Goal: Information Seeking & Learning: Learn about a topic

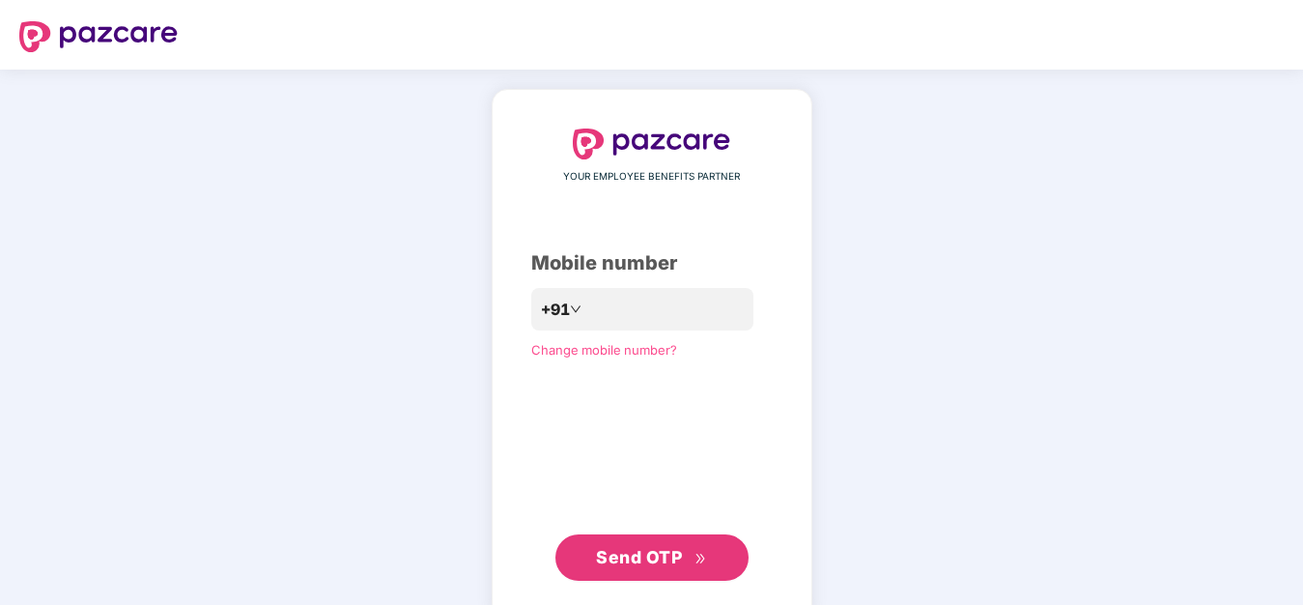
click at [620, 357] on span "Change mobile number?" at bounding box center [604, 349] width 146 height 15
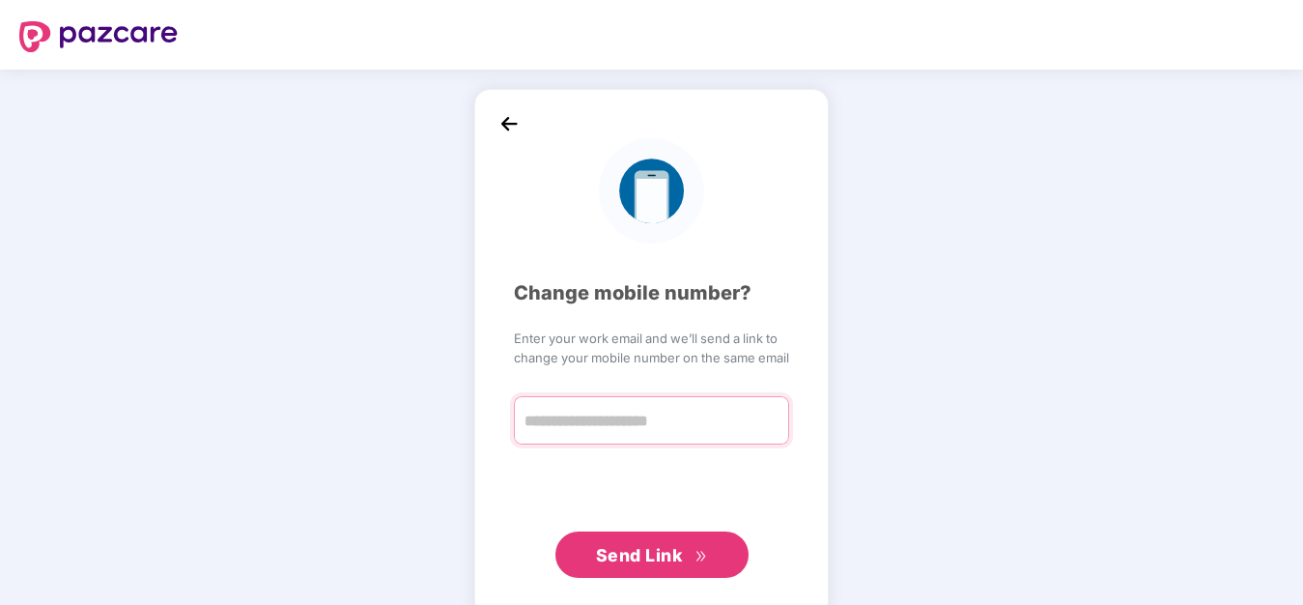
click at [681, 421] on input "text" at bounding box center [651, 420] width 275 height 48
type input "*"
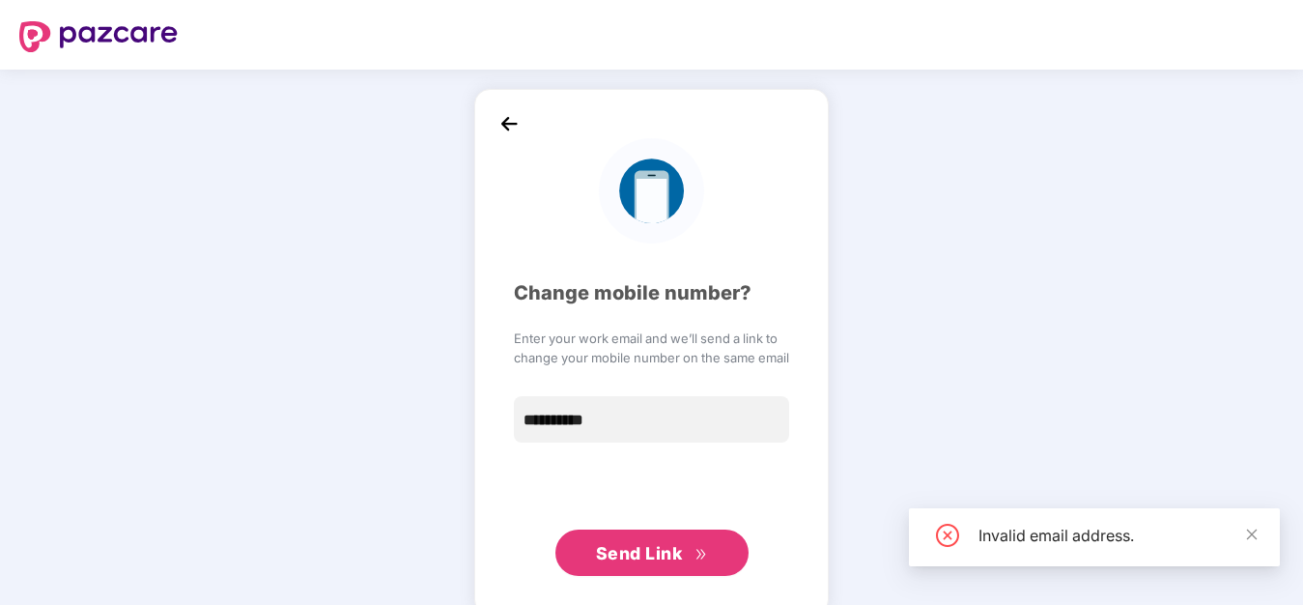
click at [666, 556] on span "Send Link" at bounding box center [639, 553] width 87 height 20
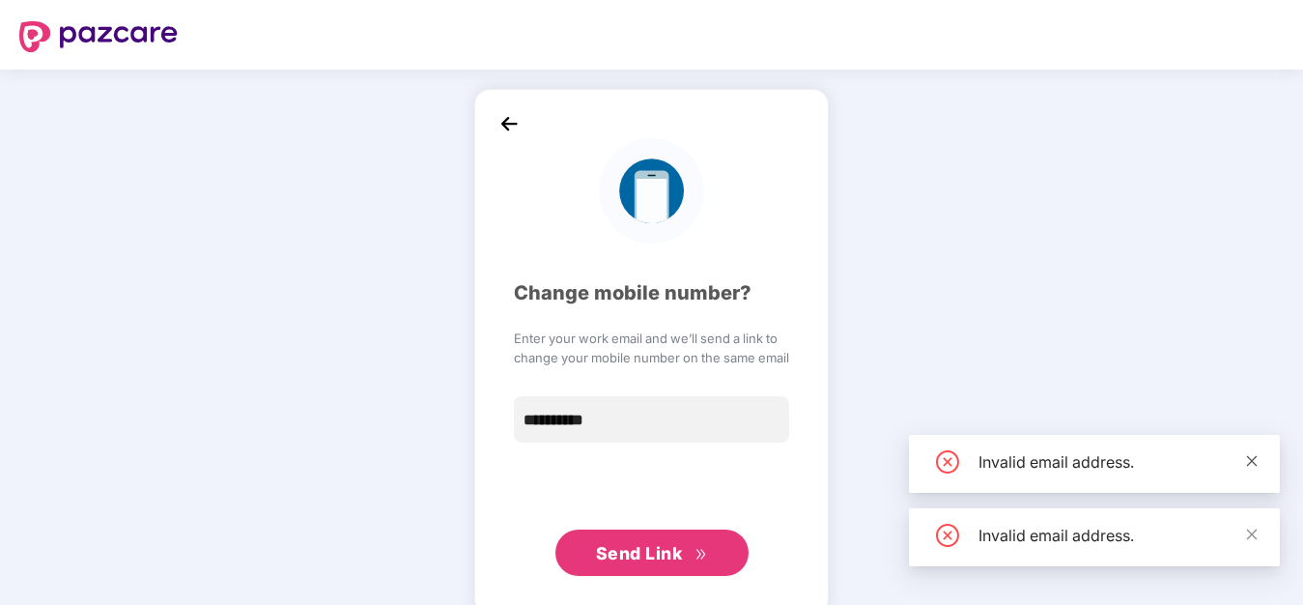
click at [1257, 465] on icon "close" at bounding box center [1252, 461] width 14 height 14
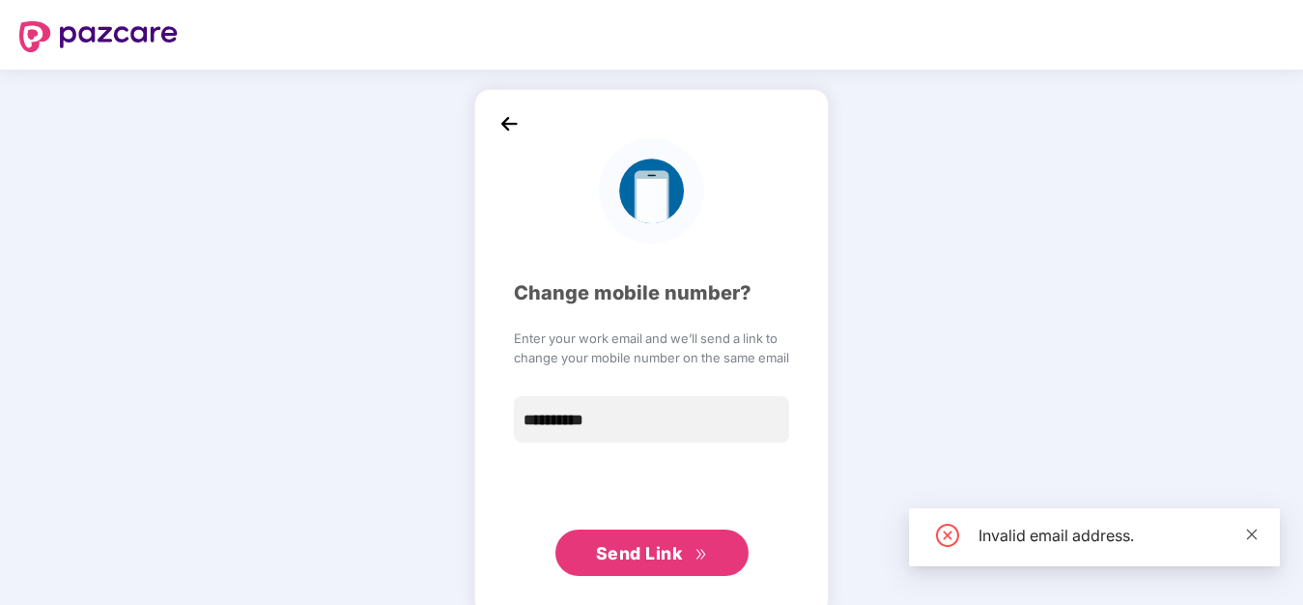
click at [1257, 526] on span at bounding box center [1252, 533] width 14 height 16
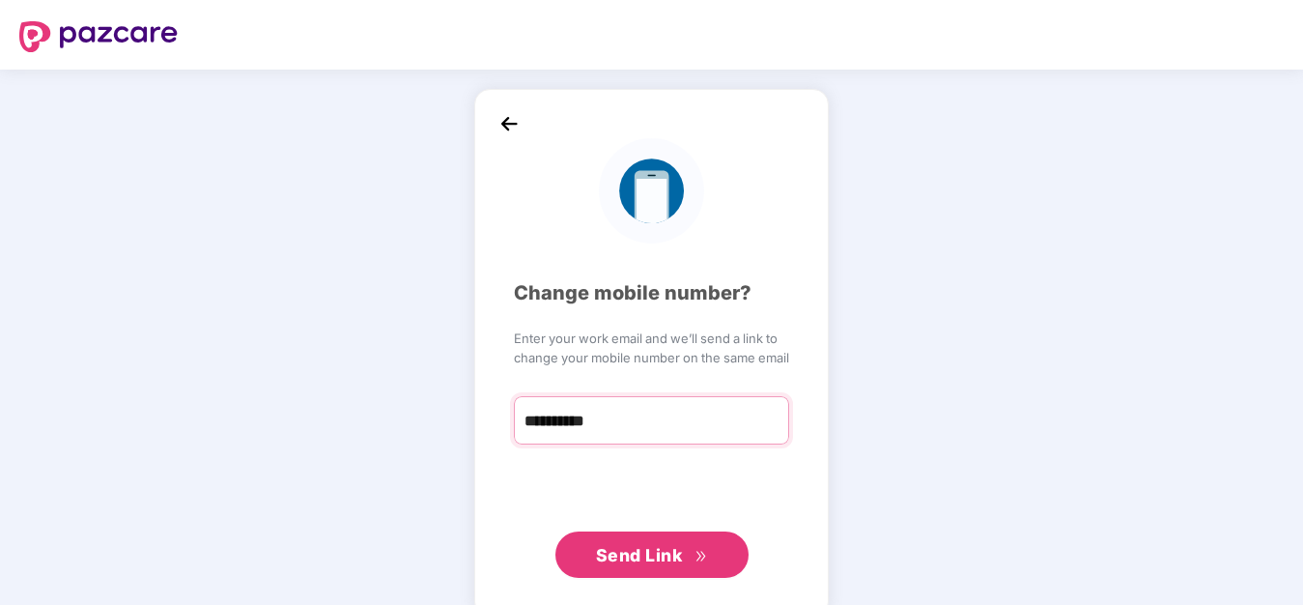
drag, startPoint x: 650, startPoint y: 430, endPoint x: 350, endPoint y: 426, distance: 300.4
click at [514, 429] on input "**********" at bounding box center [651, 420] width 275 height 48
drag, startPoint x: 634, startPoint y: 413, endPoint x: 443, endPoint y: 440, distance: 193.1
click at [514, 440] on input "**********" at bounding box center [651, 420] width 275 height 48
click at [645, 421] on input "**********" at bounding box center [651, 420] width 275 height 48
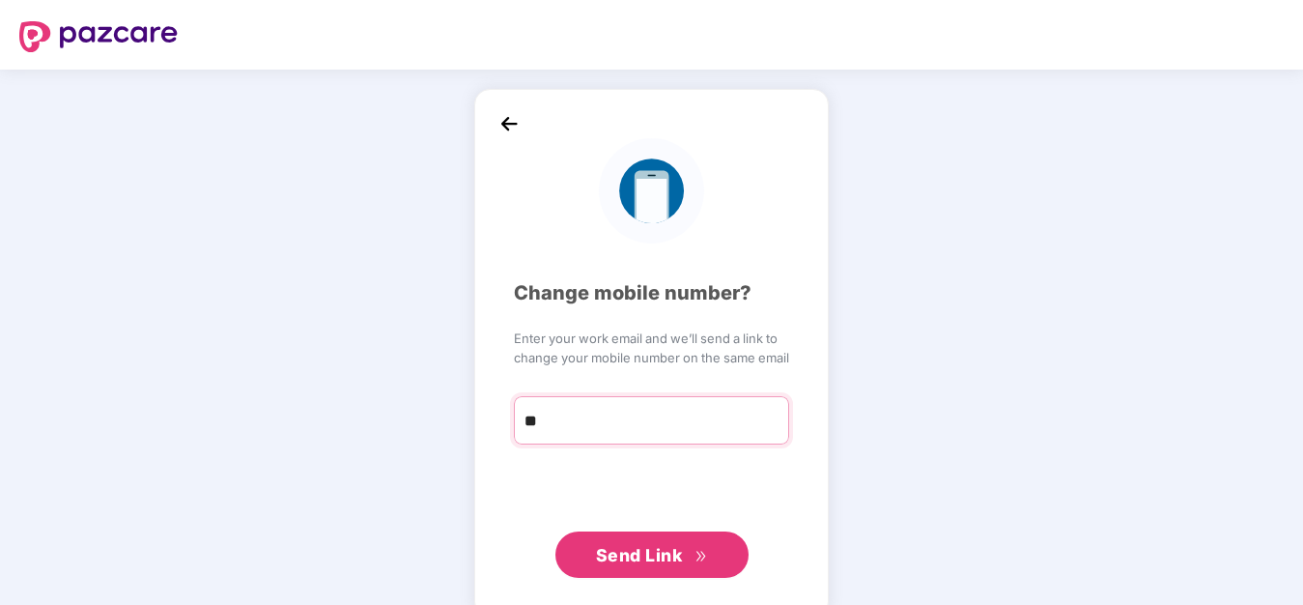
type input "*"
type input "**********"
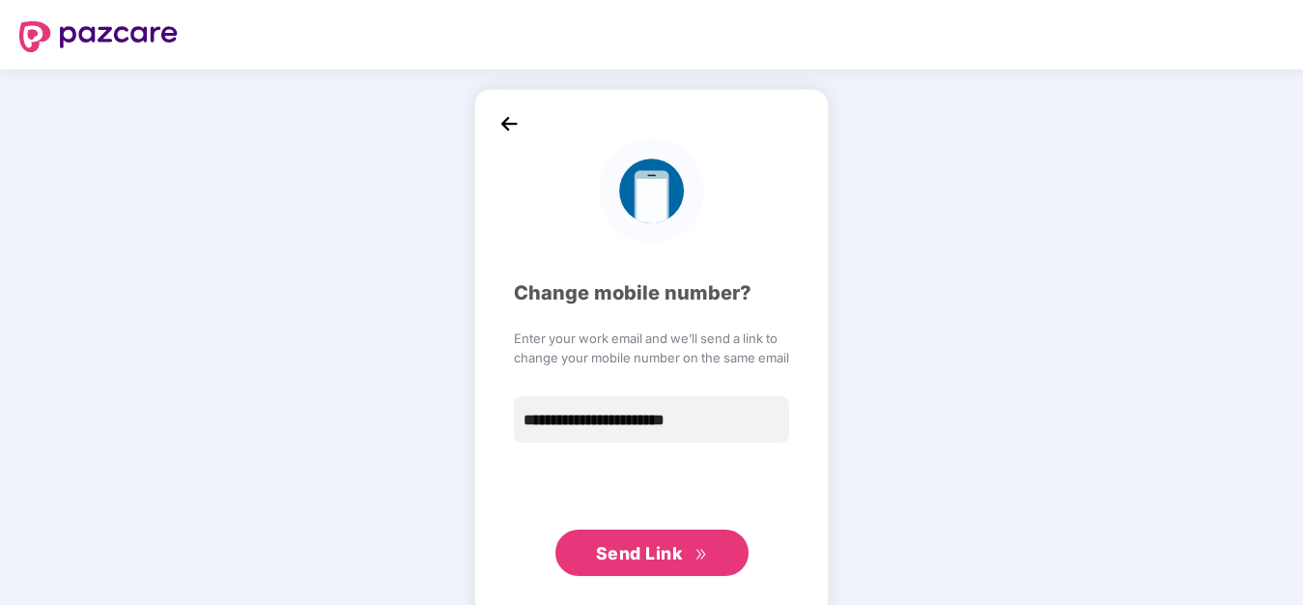
click at [662, 564] on span "Send Link" at bounding box center [651, 553] width 111 height 27
click at [510, 120] on img at bounding box center [508, 123] width 29 height 29
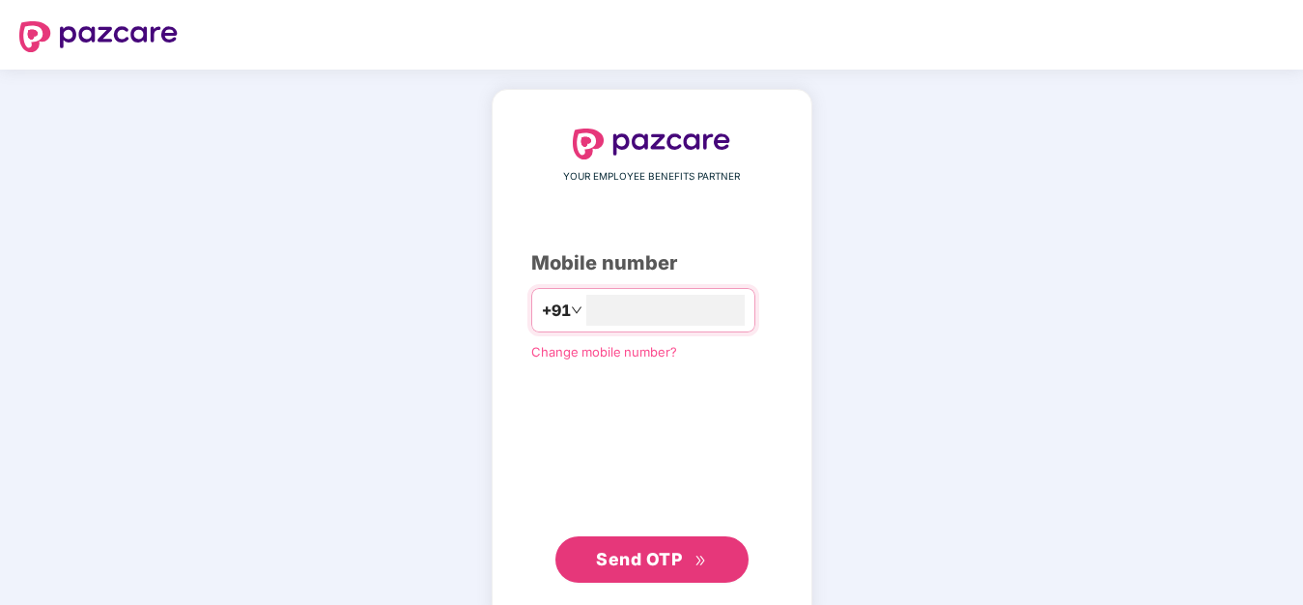
type input "*"
type input "**********"
click at [667, 558] on span "Send OTP" at bounding box center [639, 557] width 86 height 20
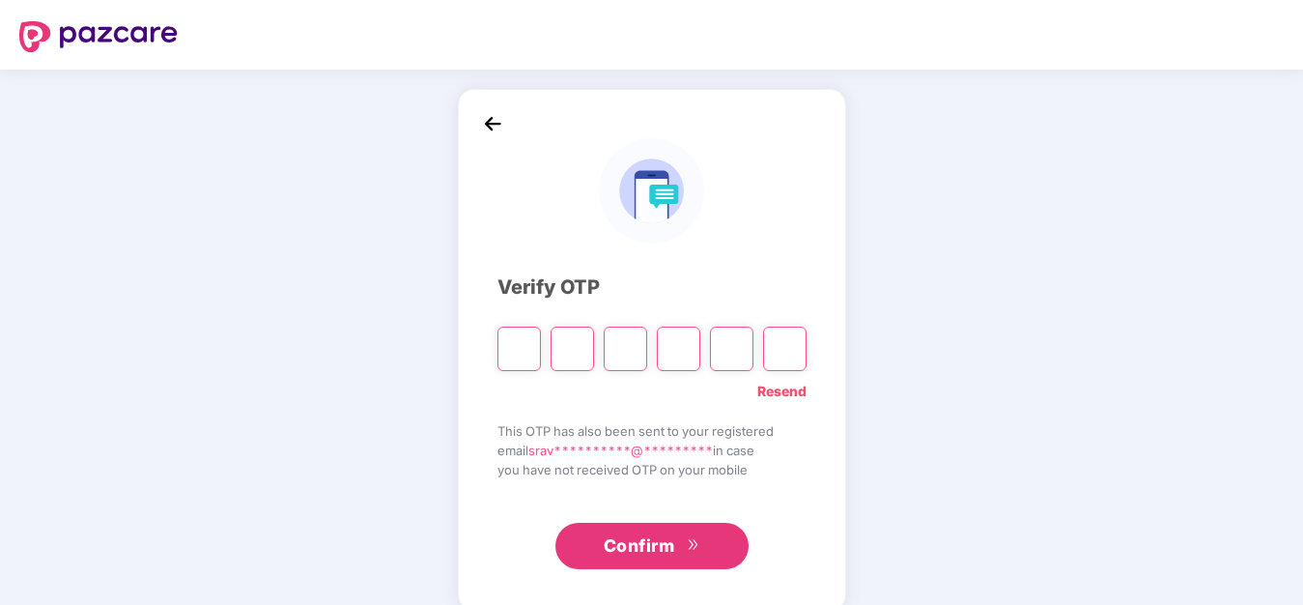
type input "*"
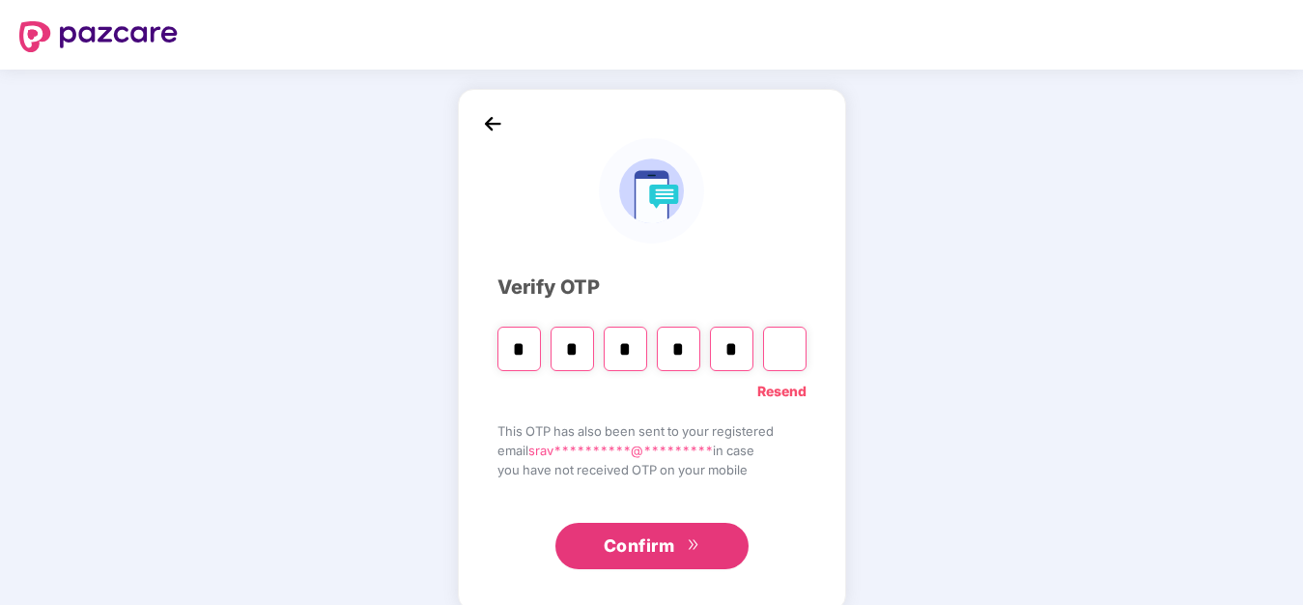
type input "*"
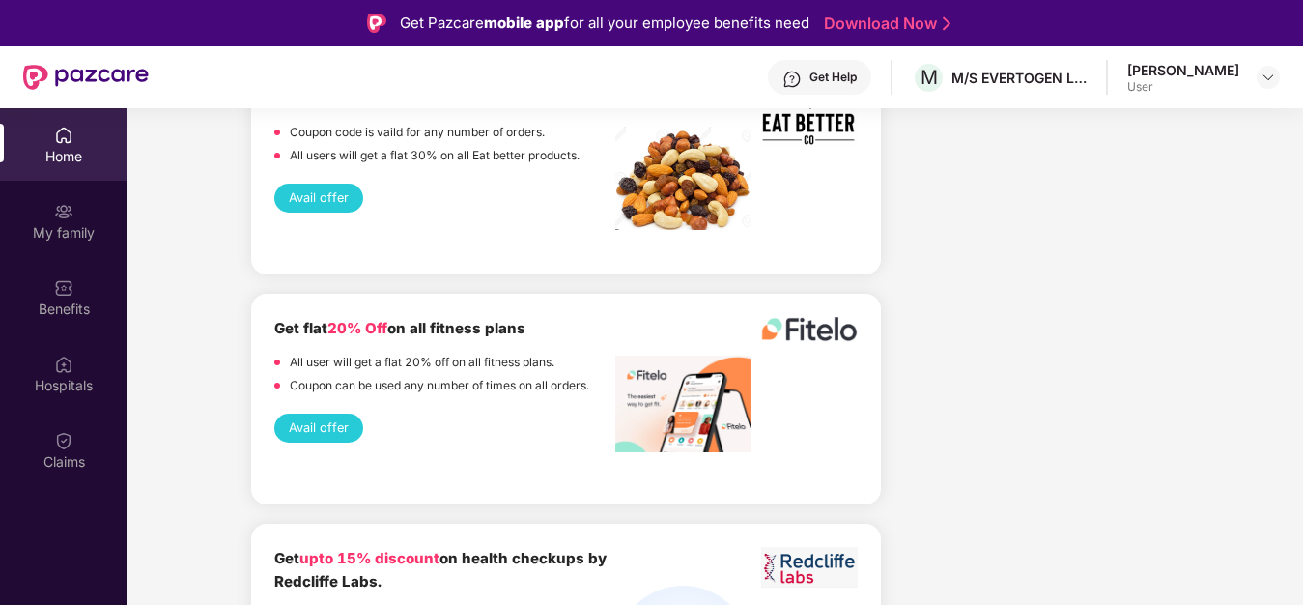
scroll to position [3645, 0]
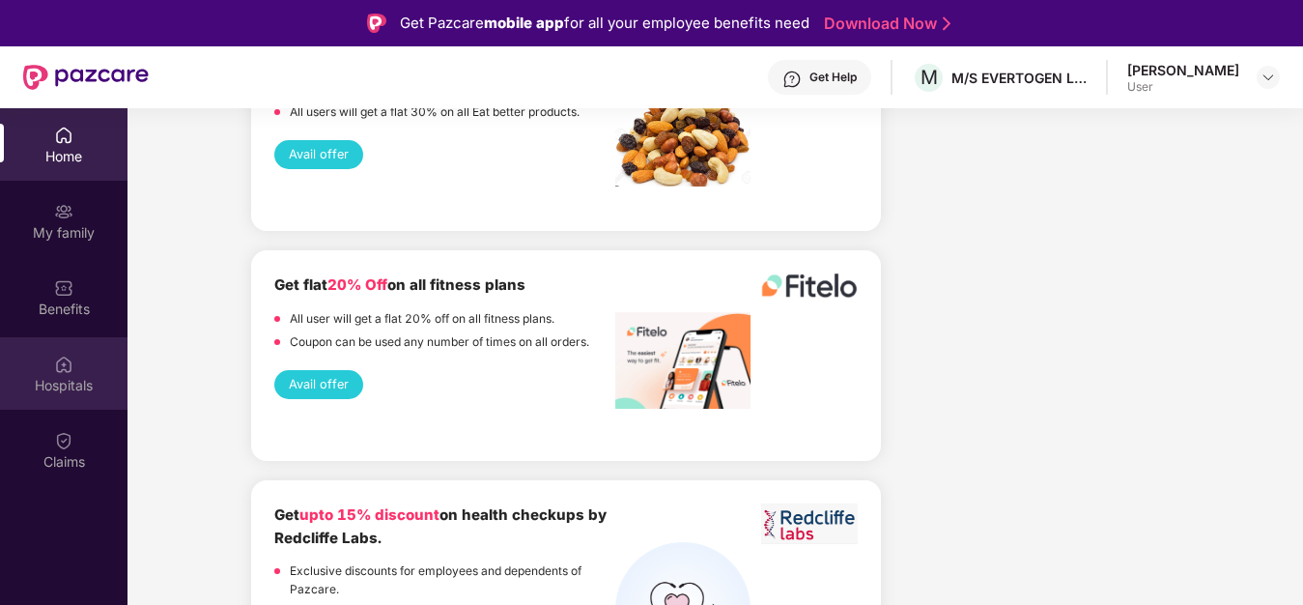
click at [73, 397] on div "Hospitals" at bounding box center [63, 373] width 127 height 72
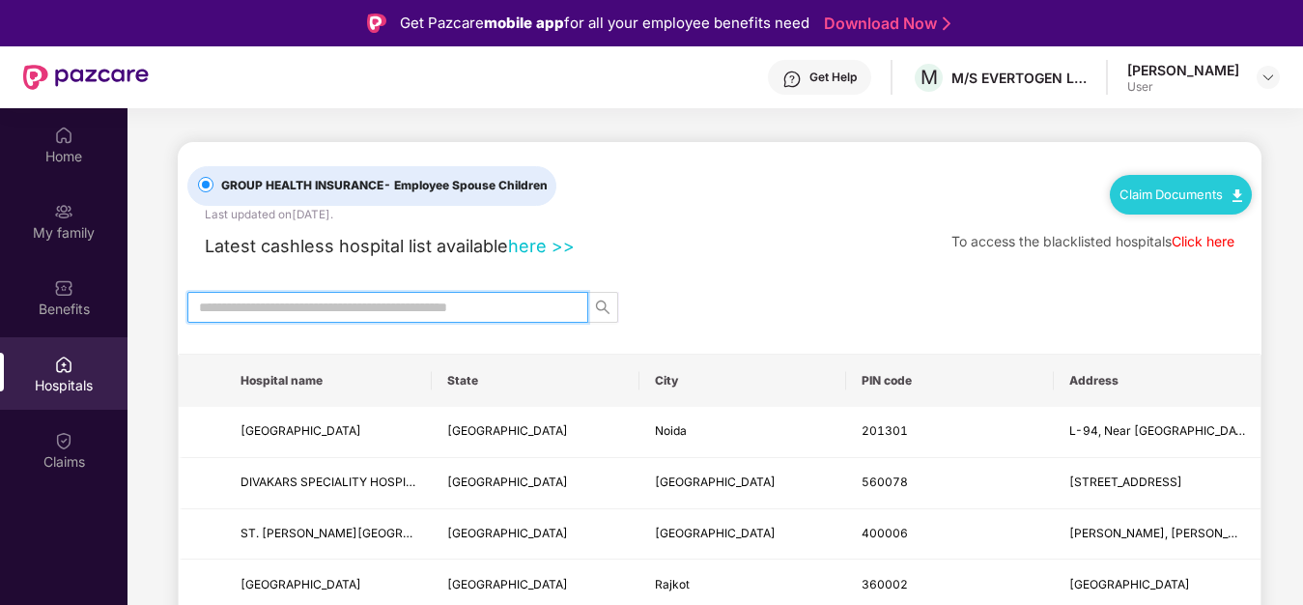
click at [358, 311] on input "text" at bounding box center [380, 306] width 362 height 21
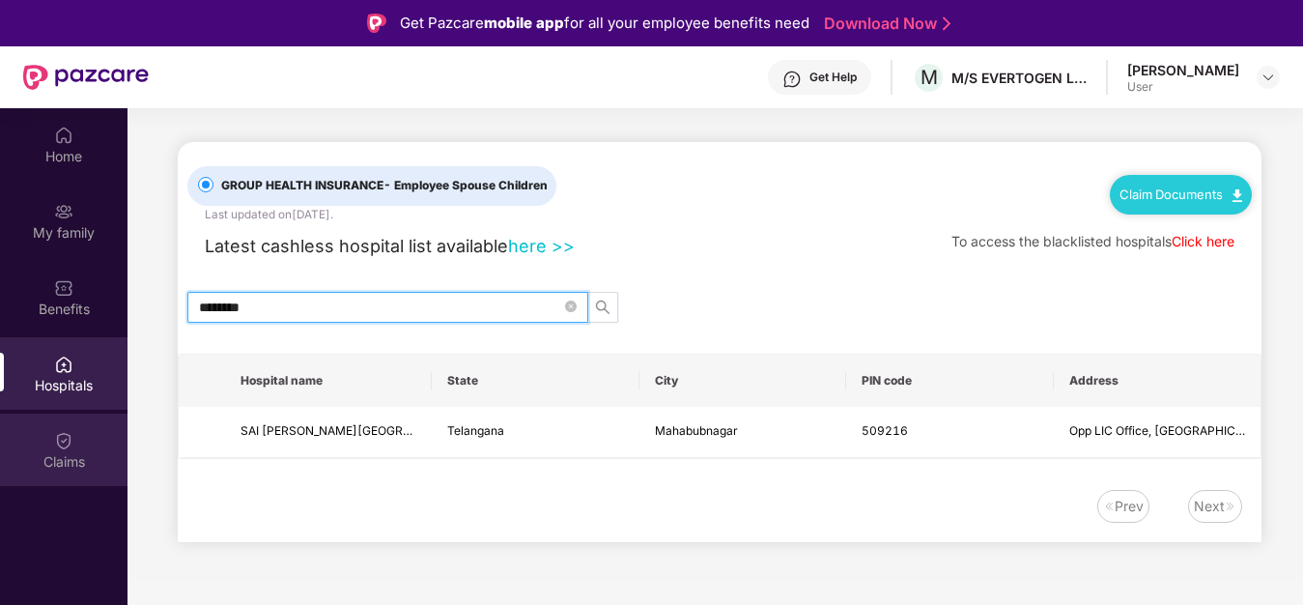
type input "********"
click at [79, 460] on div "Claims" at bounding box center [63, 461] width 127 height 19
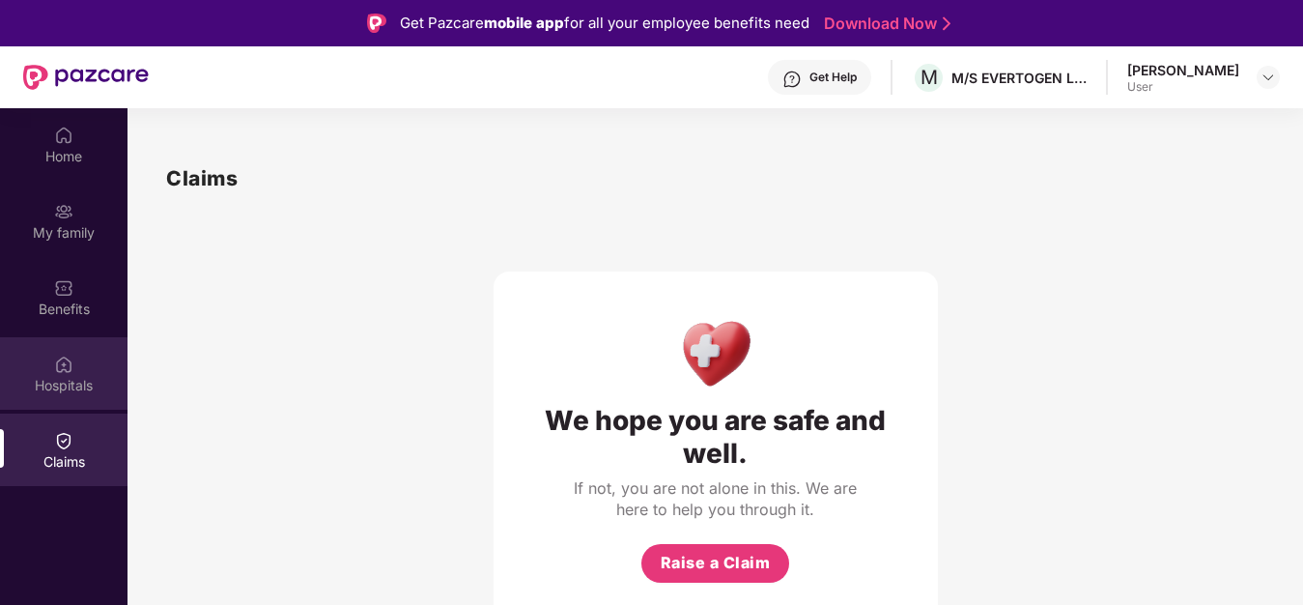
click at [42, 378] on div "Hospitals" at bounding box center [63, 385] width 127 height 19
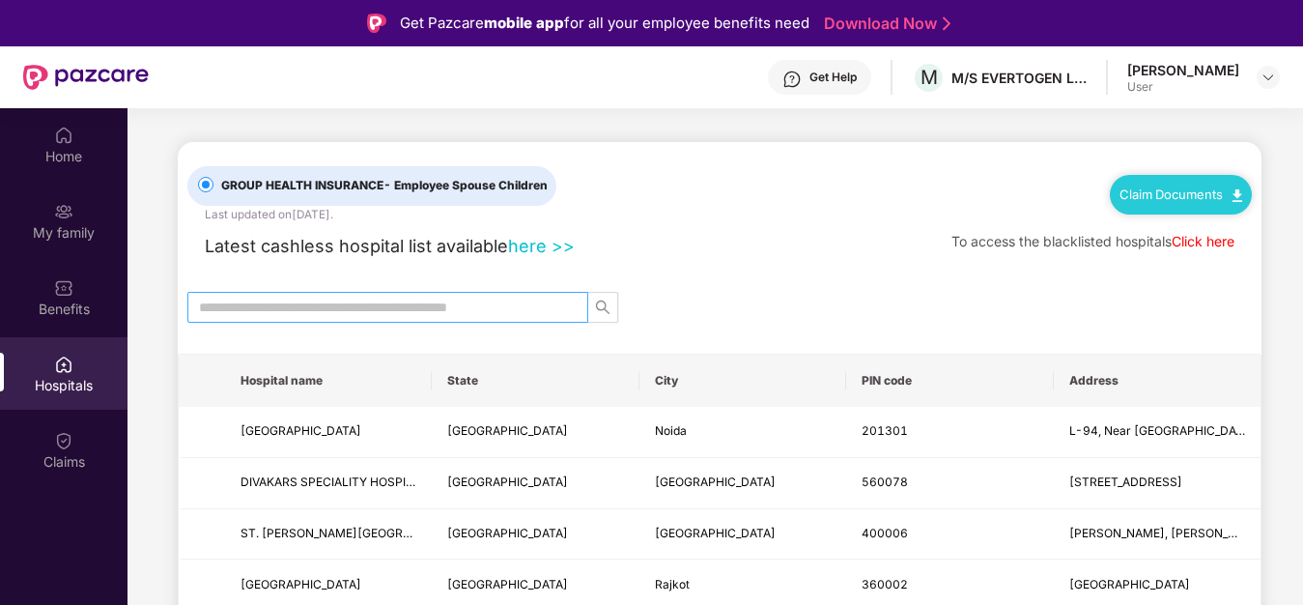
click at [315, 306] on input "text" at bounding box center [380, 306] width 362 height 21
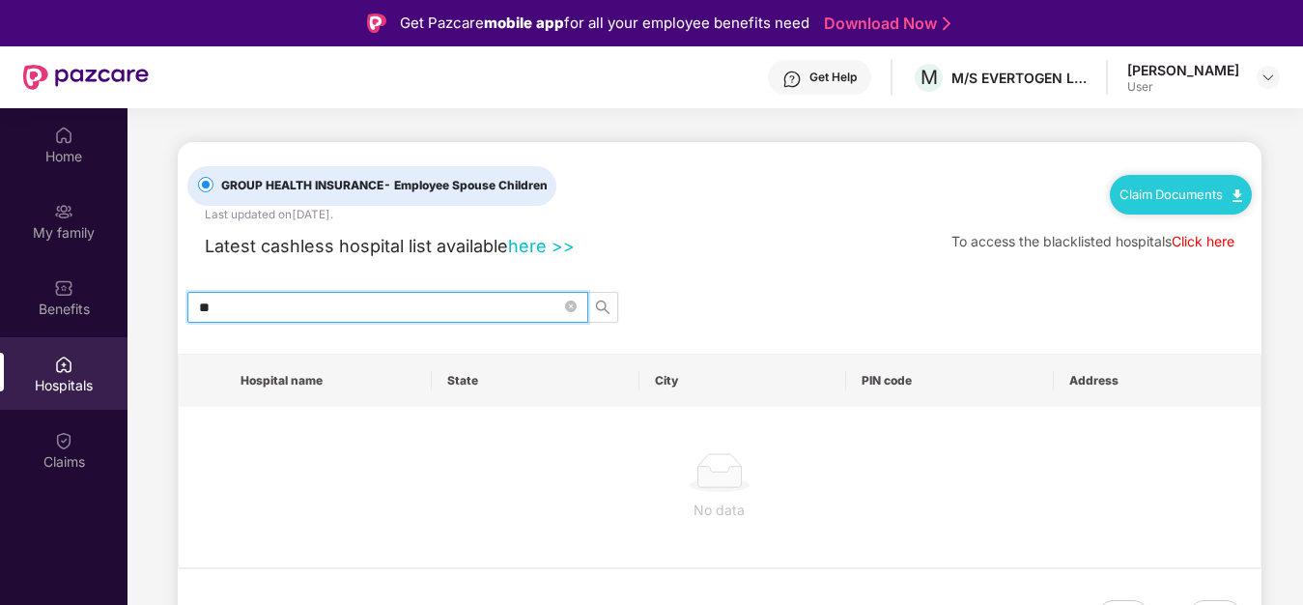
type input "*"
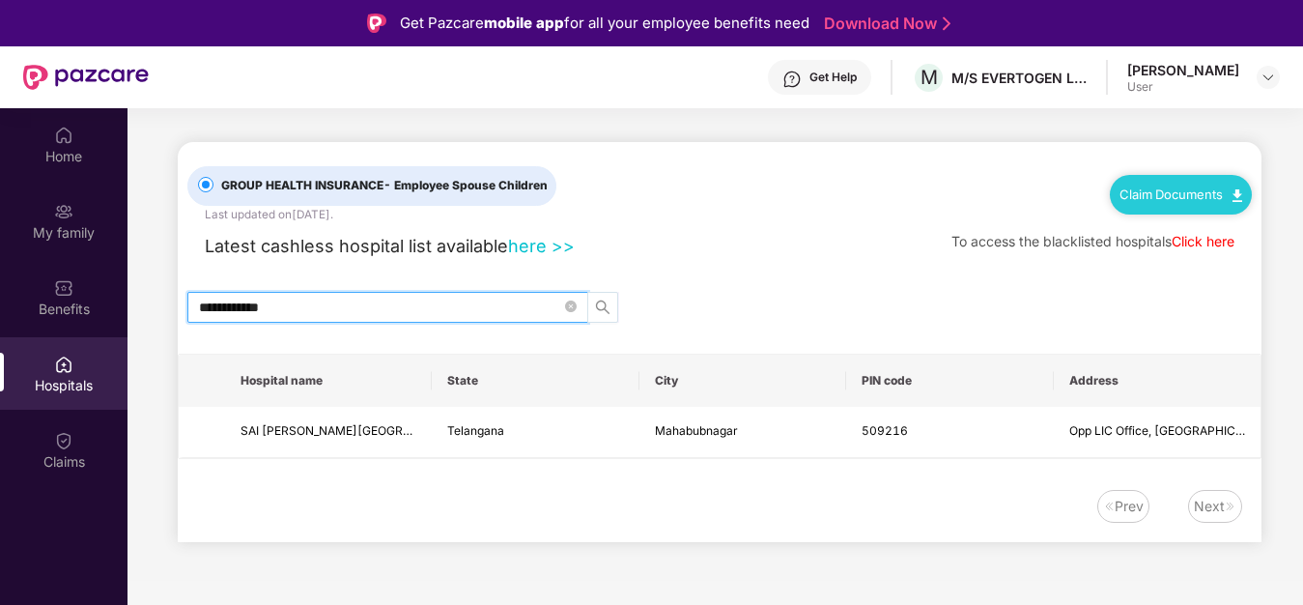
click at [598, 306] on icon "search" at bounding box center [602, 306] width 15 height 15
click at [604, 304] on icon "search" at bounding box center [602, 306] width 15 height 15
type input "**********"
click at [535, 252] on link "here >>" at bounding box center [541, 246] width 67 height 20
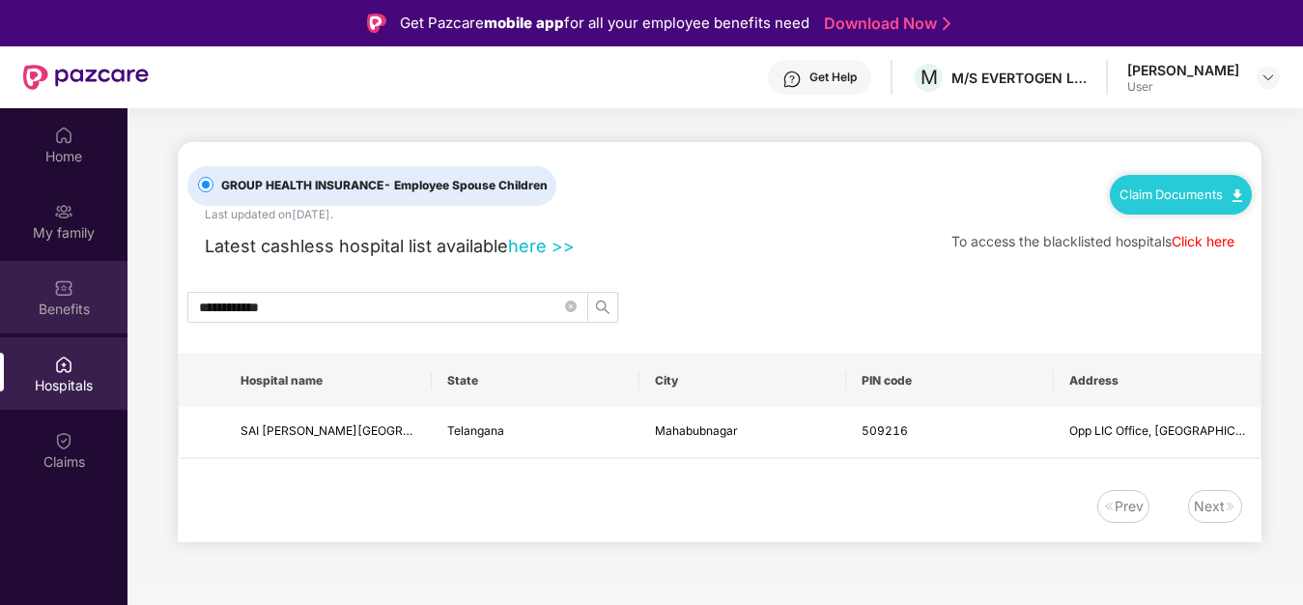
click at [67, 303] on div "Benefits" at bounding box center [63, 308] width 127 height 19
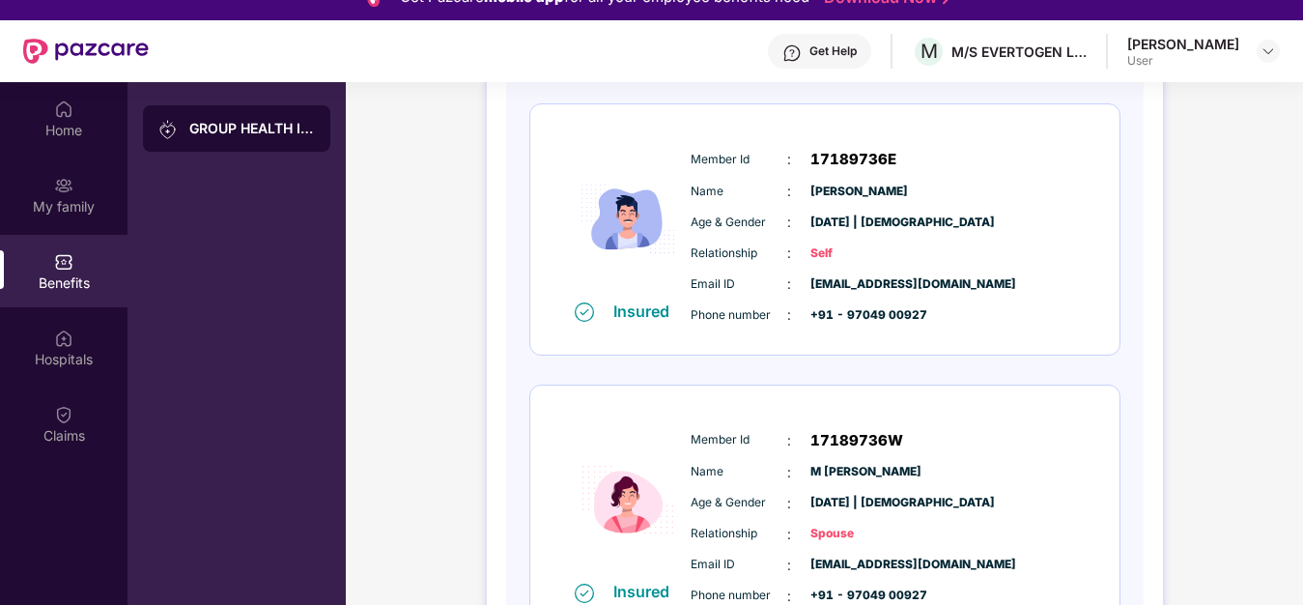
scroll to position [185, 0]
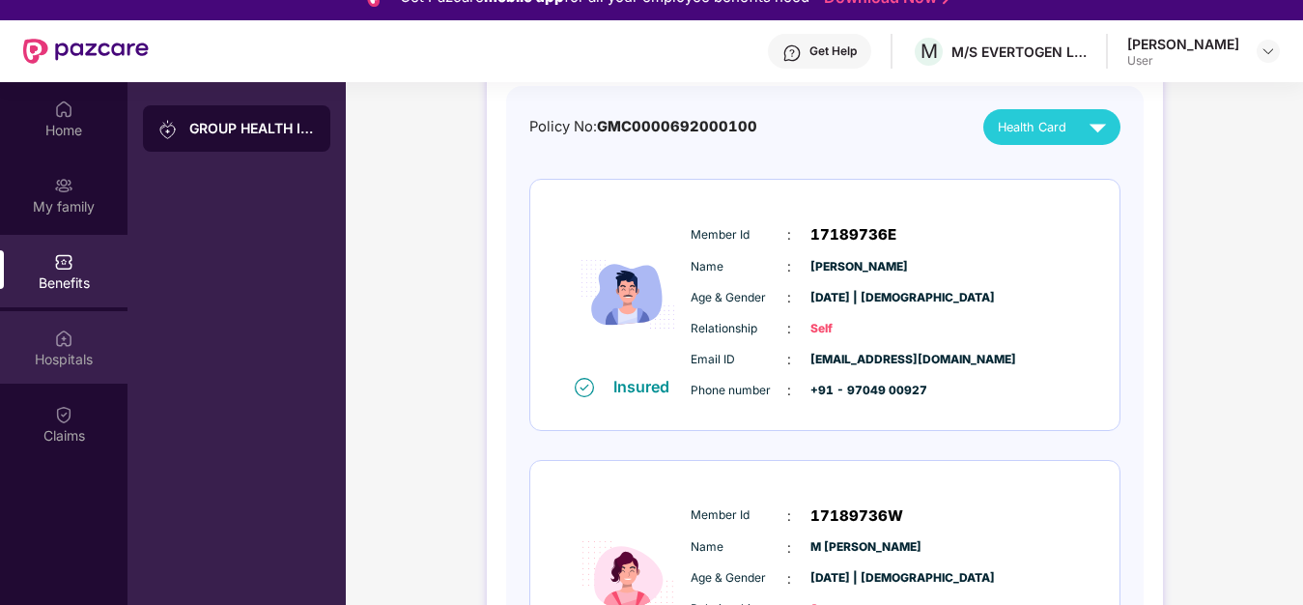
click at [86, 355] on div "Hospitals" at bounding box center [63, 359] width 127 height 19
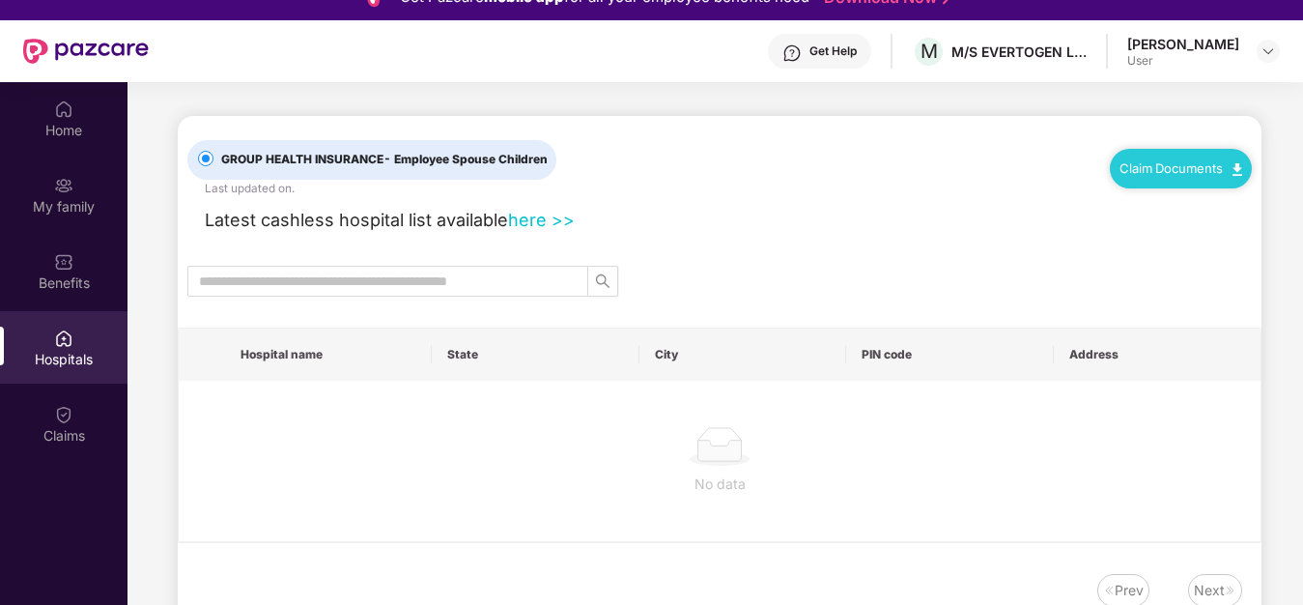
scroll to position [0, 0]
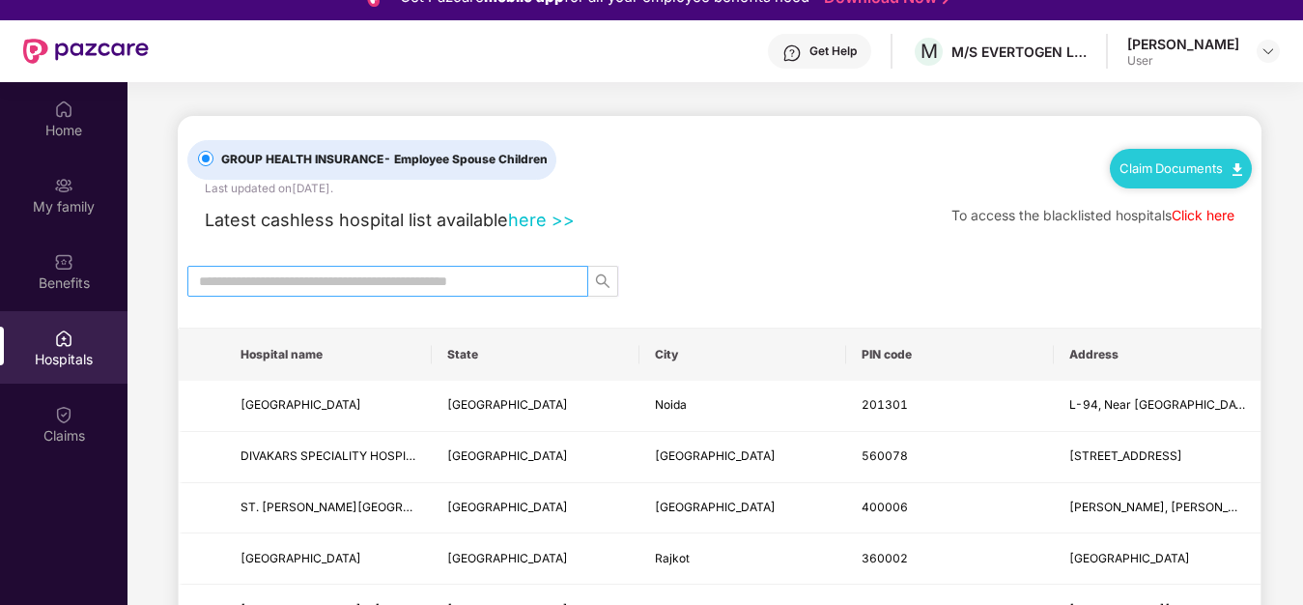
click at [248, 284] on input "text" at bounding box center [380, 280] width 362 height 21
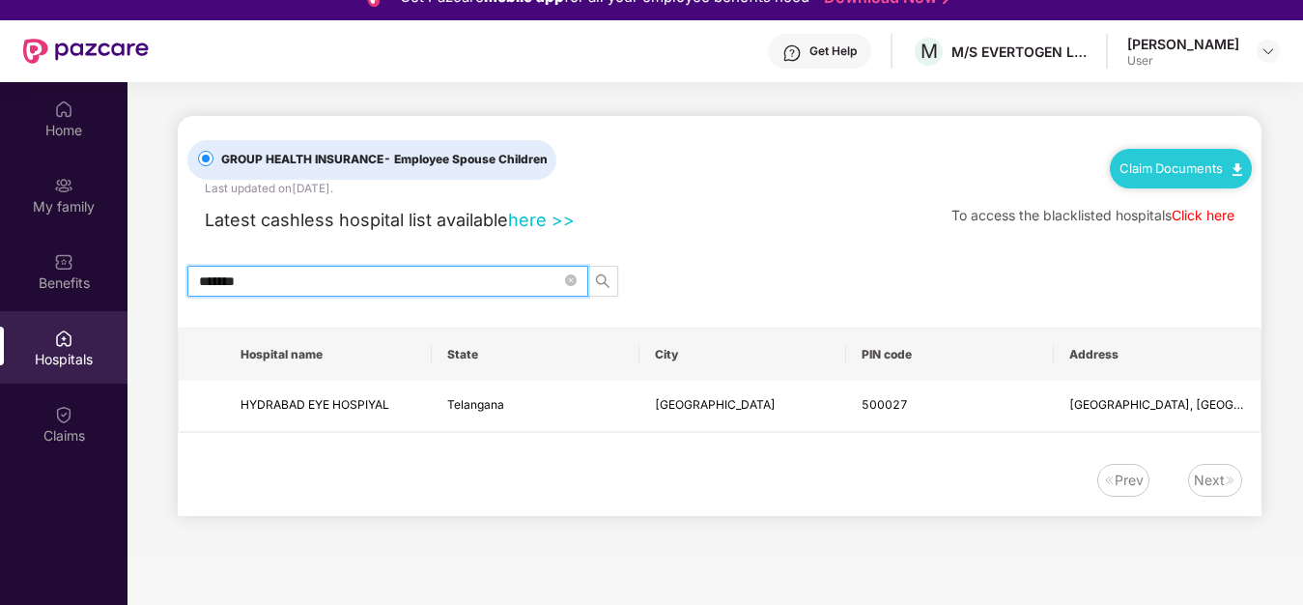
type input "********"
click at [69, 433] on div "Claims" at bounding box center [63, 435] width 127 height 19
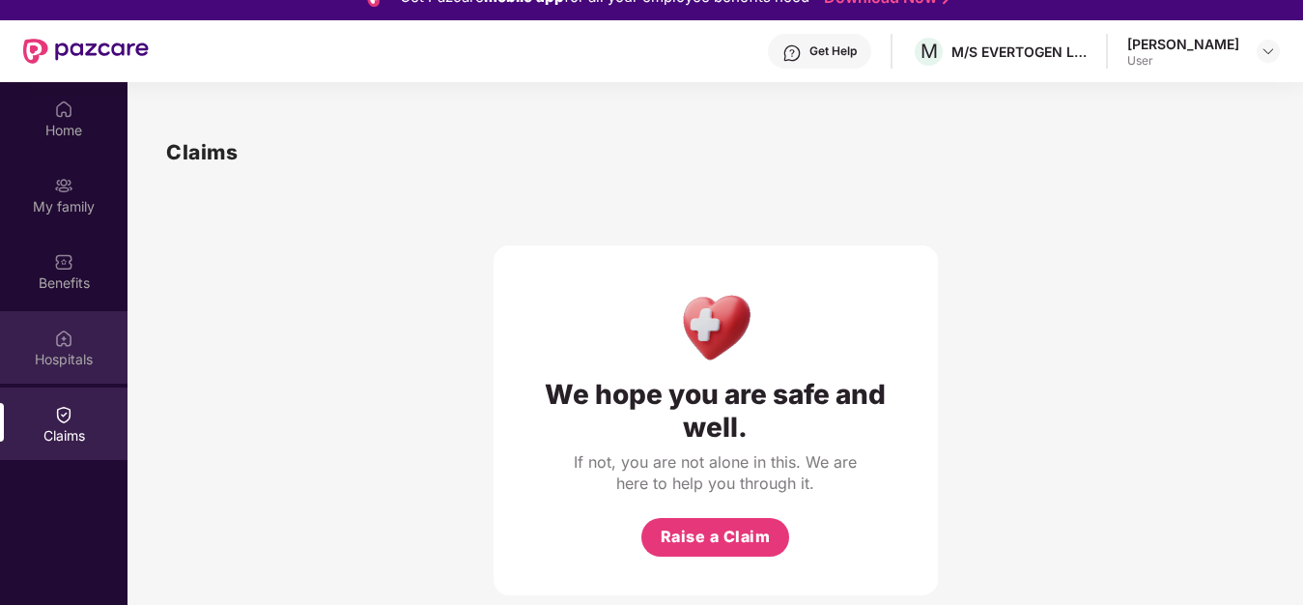
click at [71, 344] on img at bounding box center [63, 337] width 19 height 19
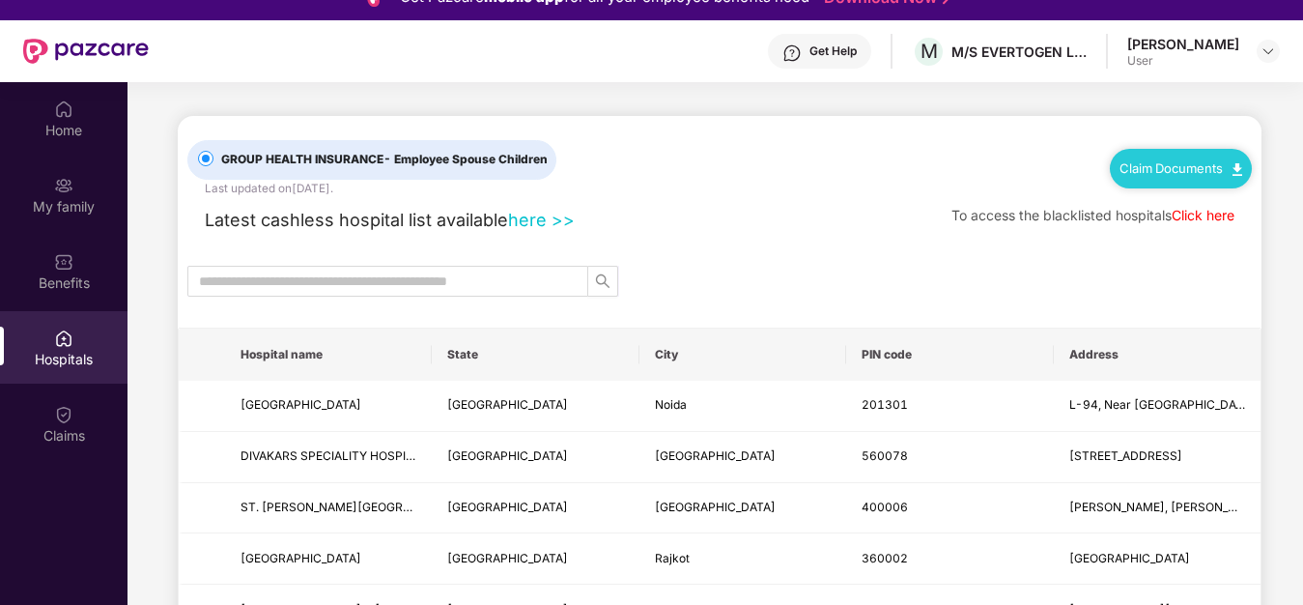
click at [541, 226] on link "here >>" at bounding box center [541, 220] width 67 height 20
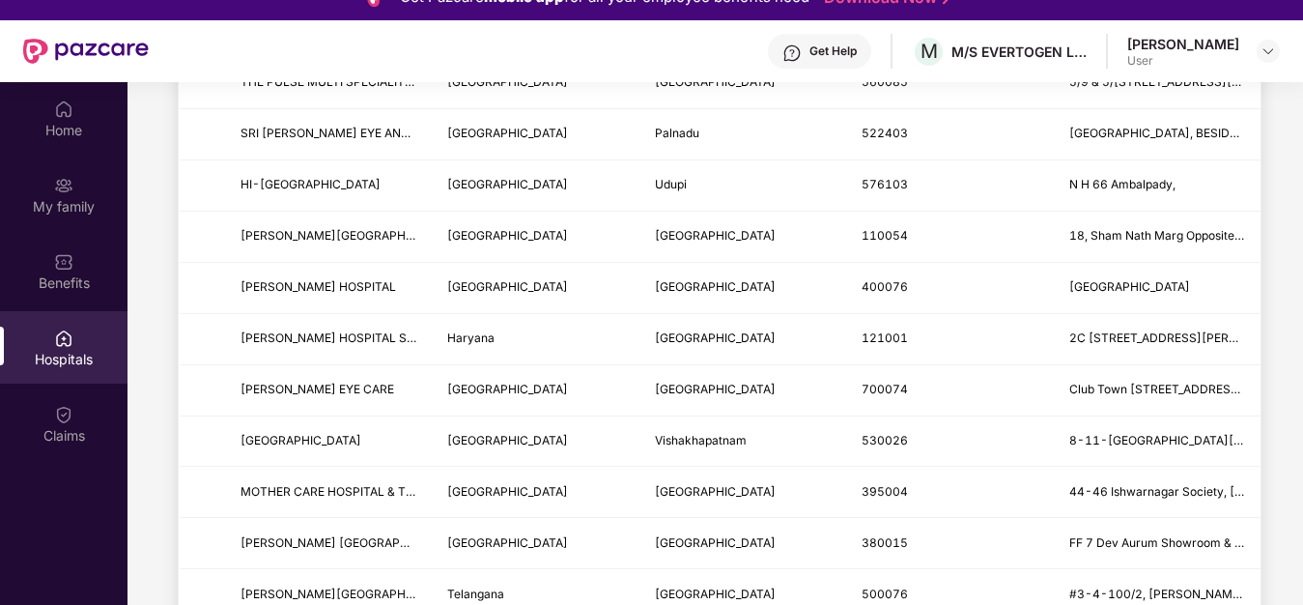
scroll to position [2360, 0]
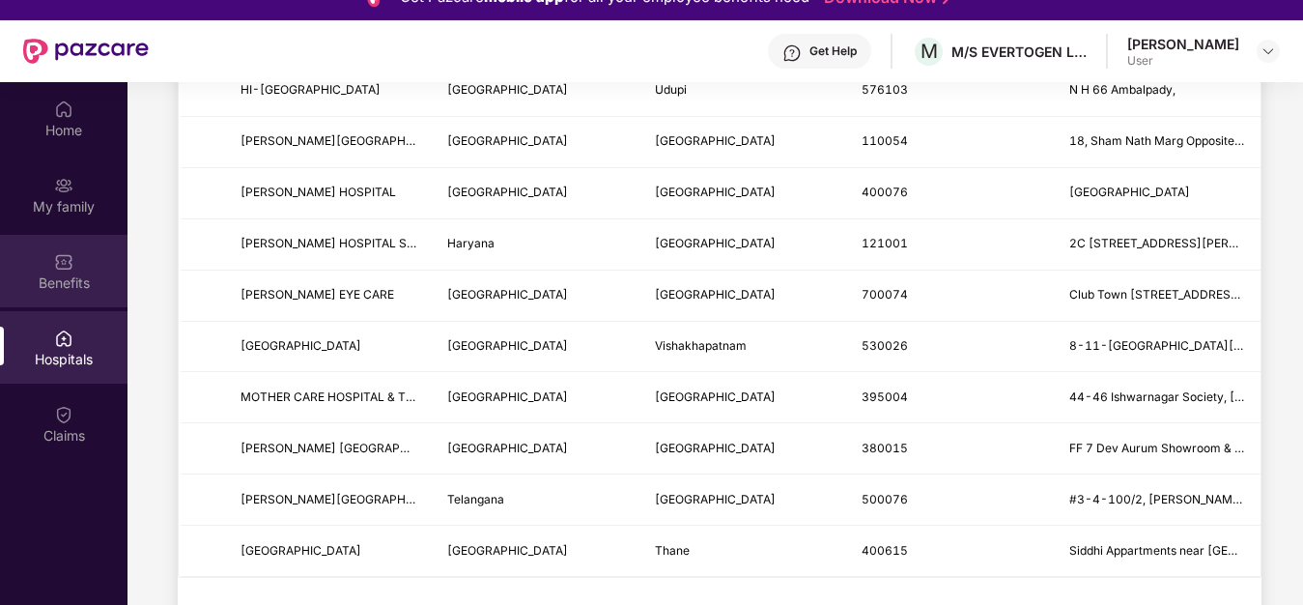
click at [68, 265] on img at bounding box center [63, 261] width 19 height 19
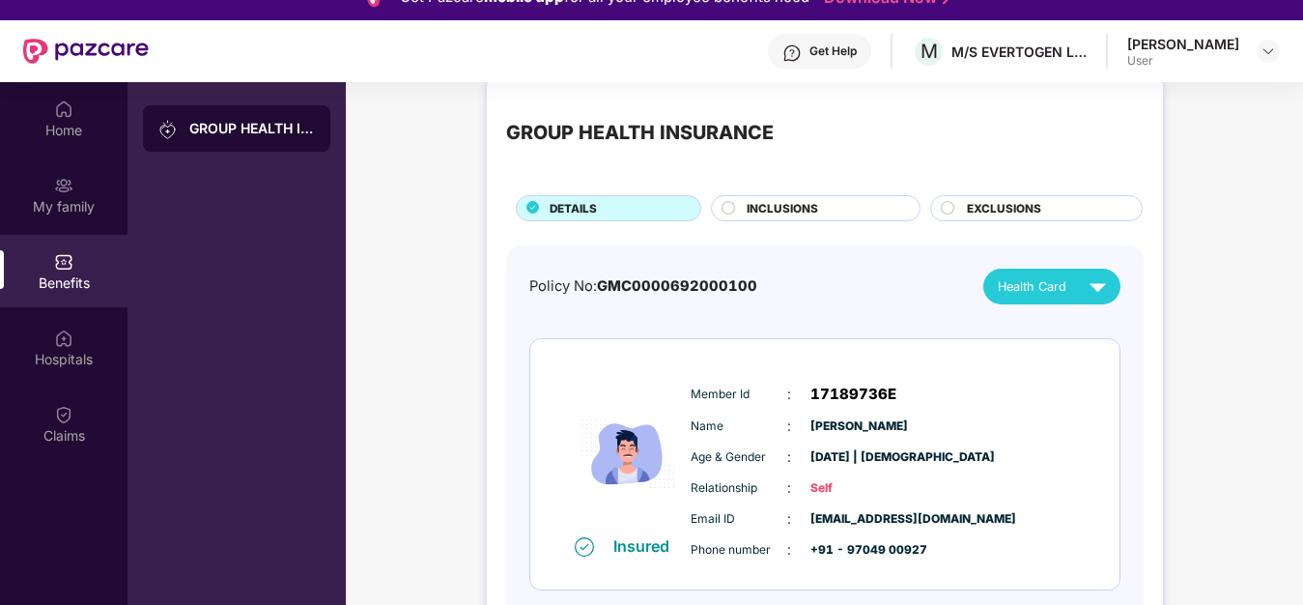
scroll to position [0, 0]
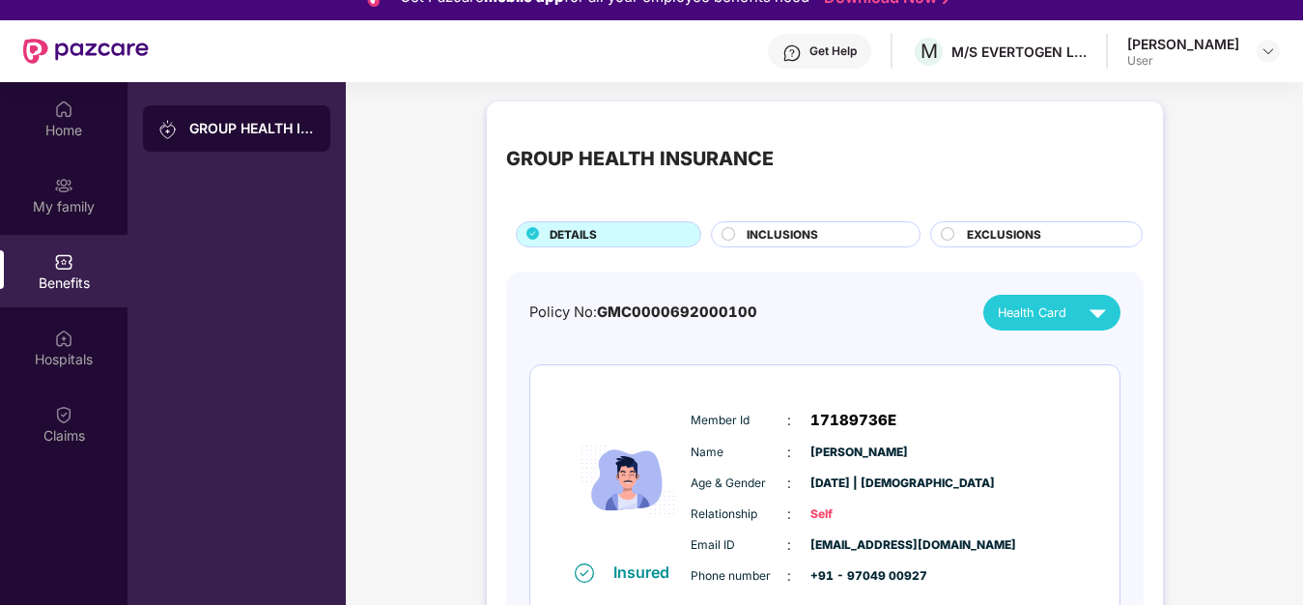
click at [776, 243] on span "INCLUSIONS" at bounding box center [782, 234] width 71 height 17
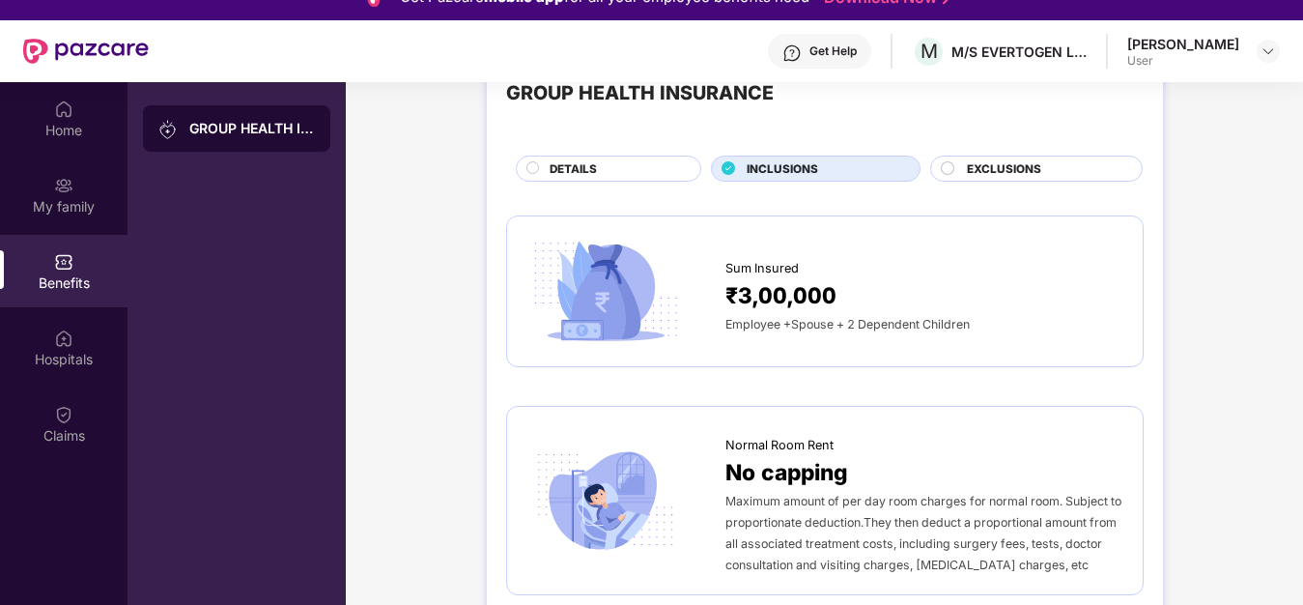
scroll to position [99, 0]
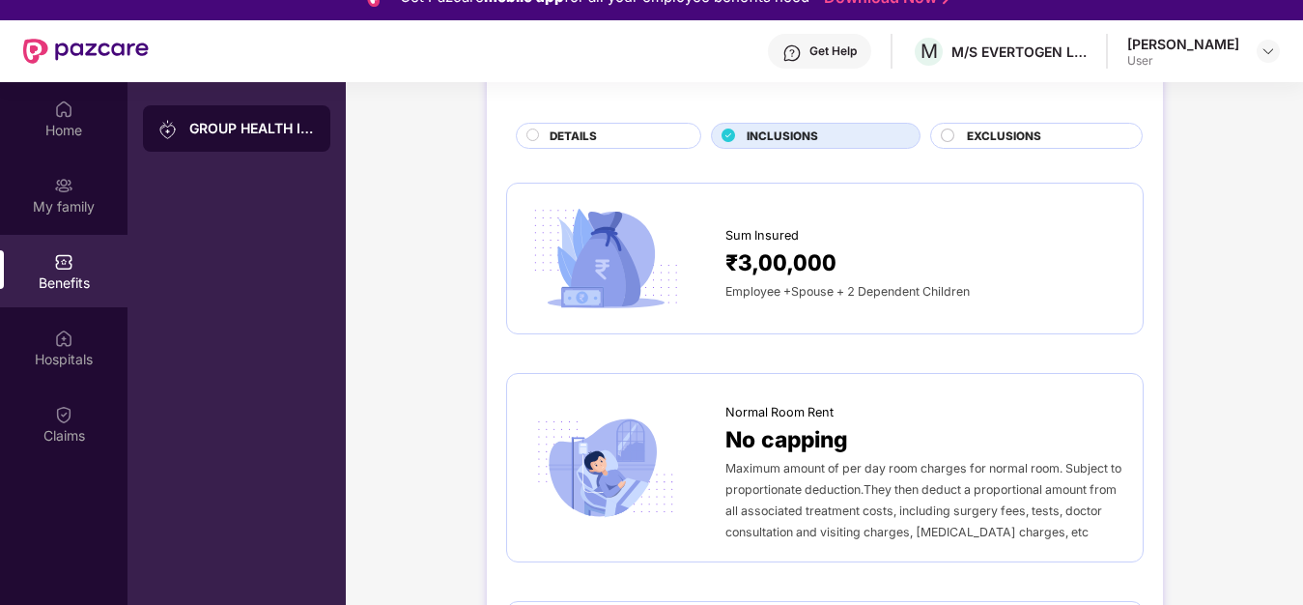
click at [1015, 134] on span "EXCLUSIONS" at bounding box center [1004, 135] width 74 height 17
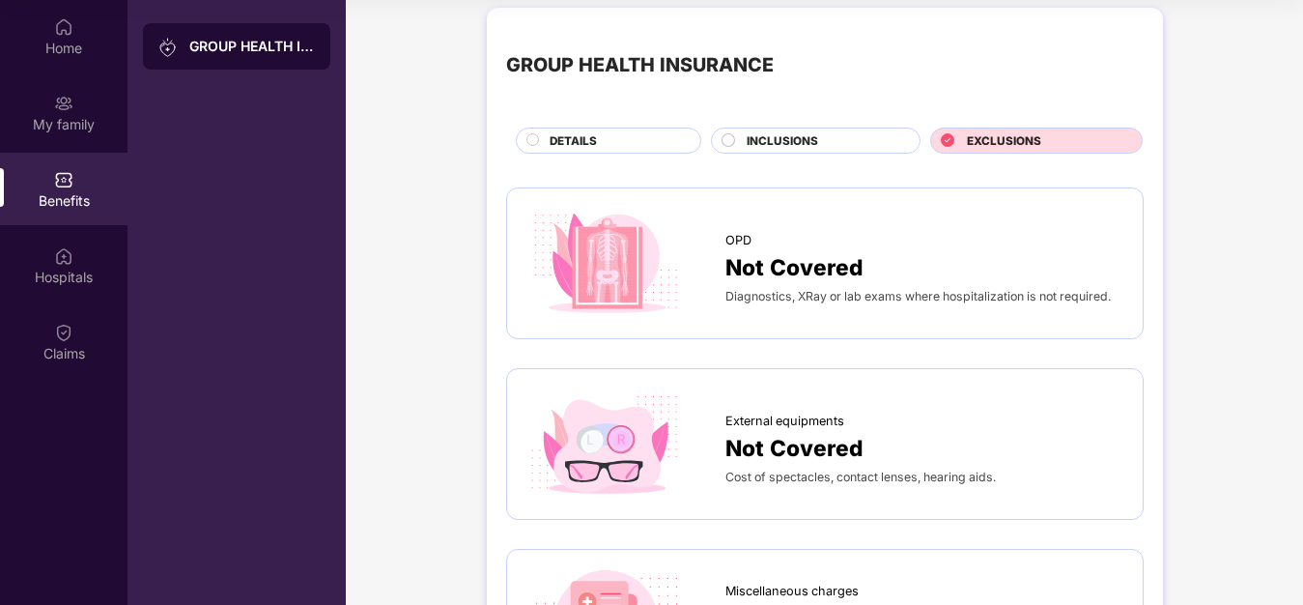
scroll to position [0, 0]
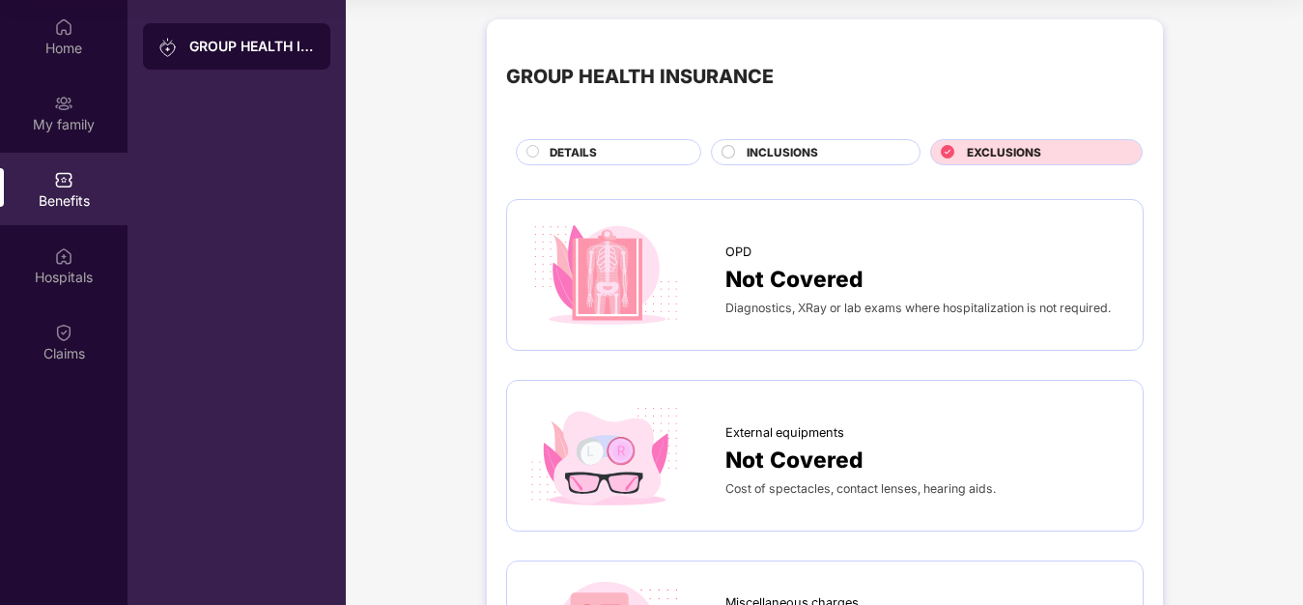
click at [785, 144] on span "INCLUSIONS" at bounding box center [782, 152] width 71 height 17
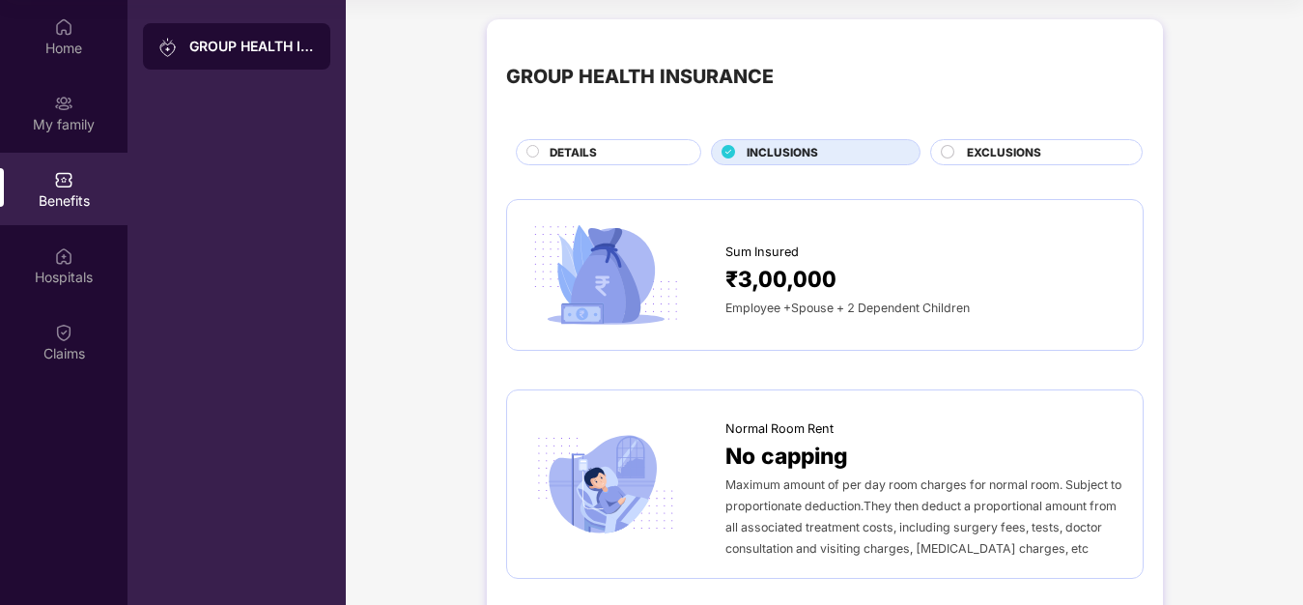
click at [765, 244] on span "Sum Insured" at bounding box center [761, 251] width 73 height 19
click at [616, 144] on div "DETAILS" at bounding box center [615, 154] width 151 height 20
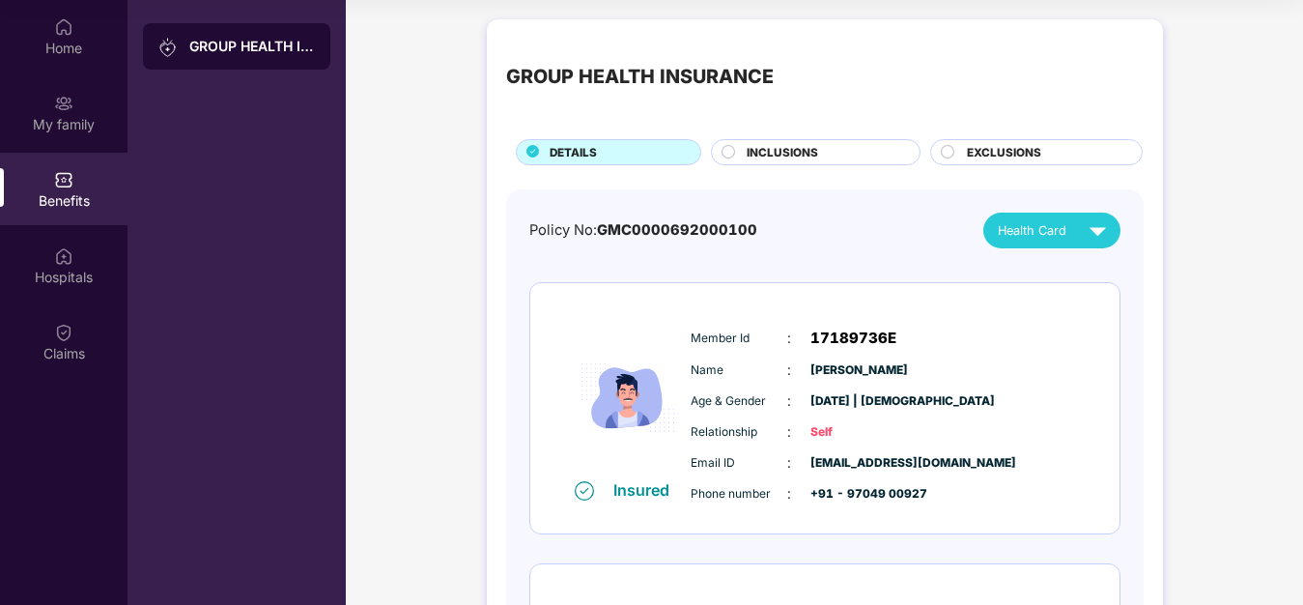
scroll to position [99, 0]
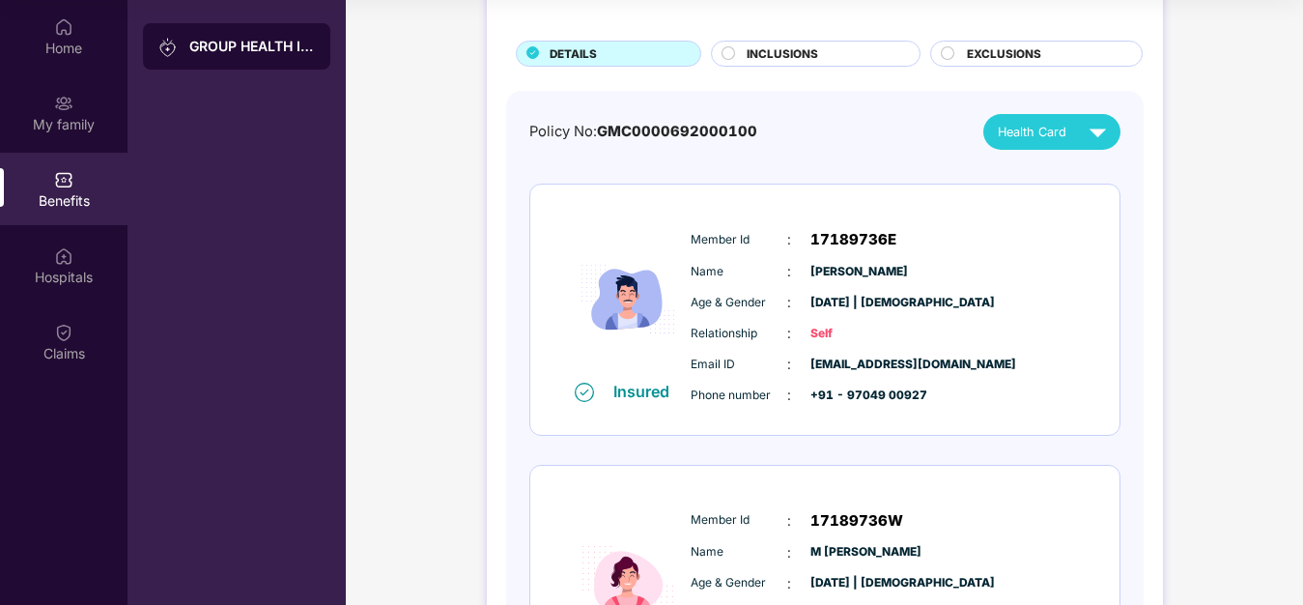
click at [575, 382] on img at bounding box center [584, 391] width 19 height 19
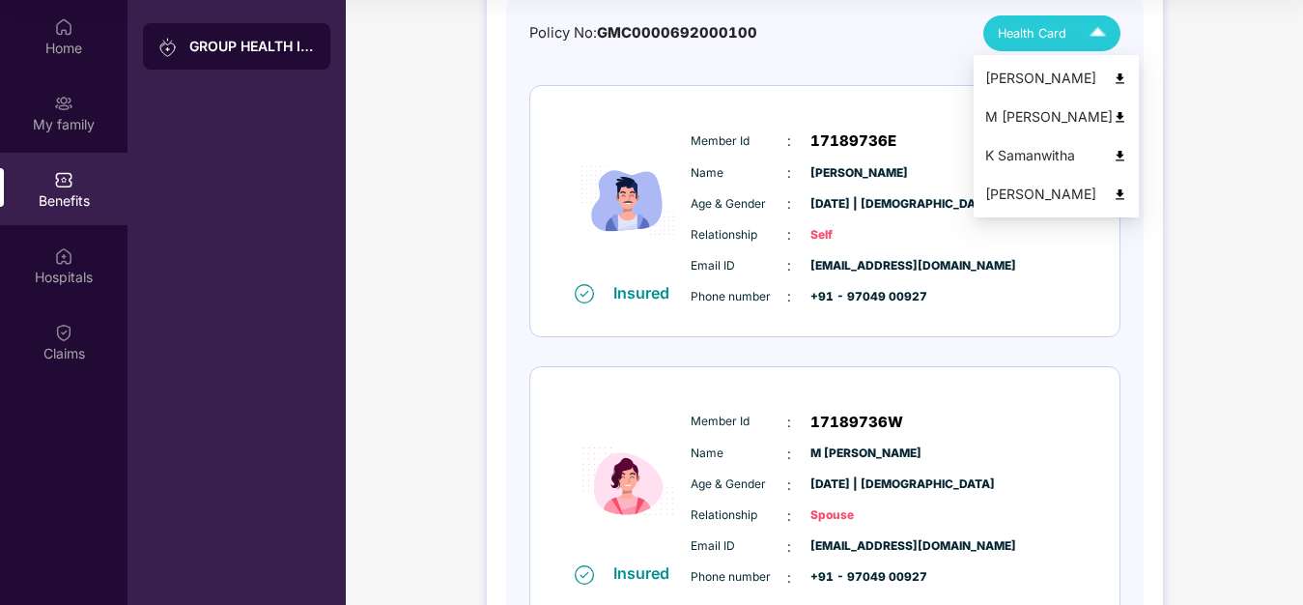
click at [1028, 24] on span "Health Card" at bounding box center [1032, 33] width 69 height 19
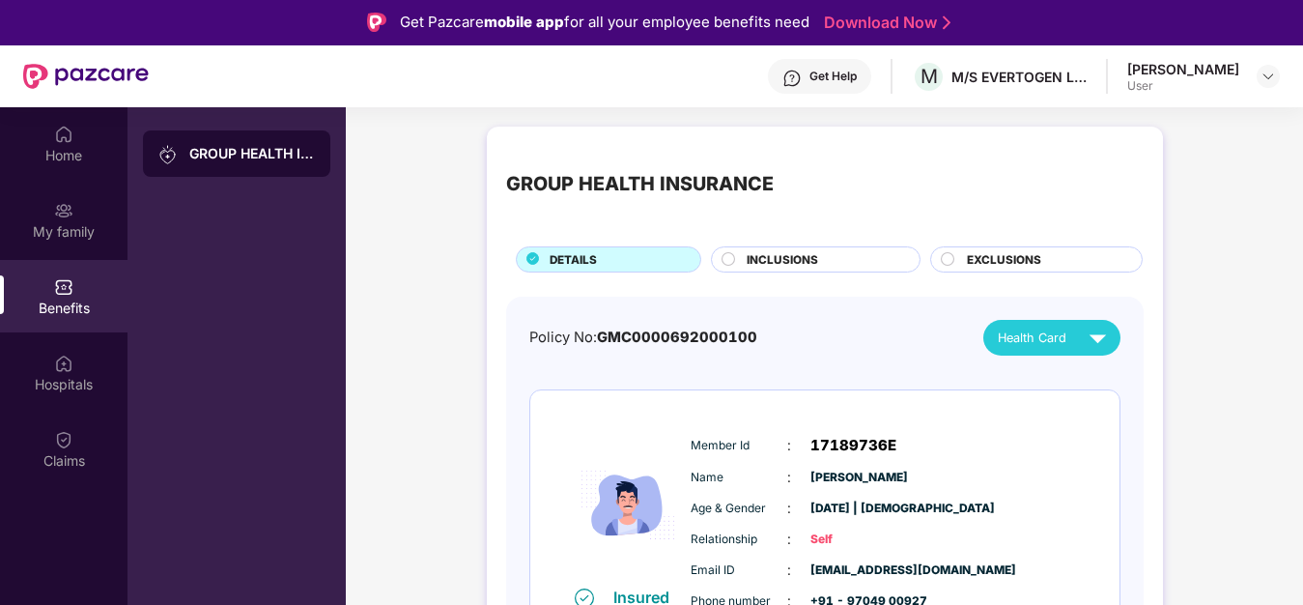
scroll to position [0, 0]
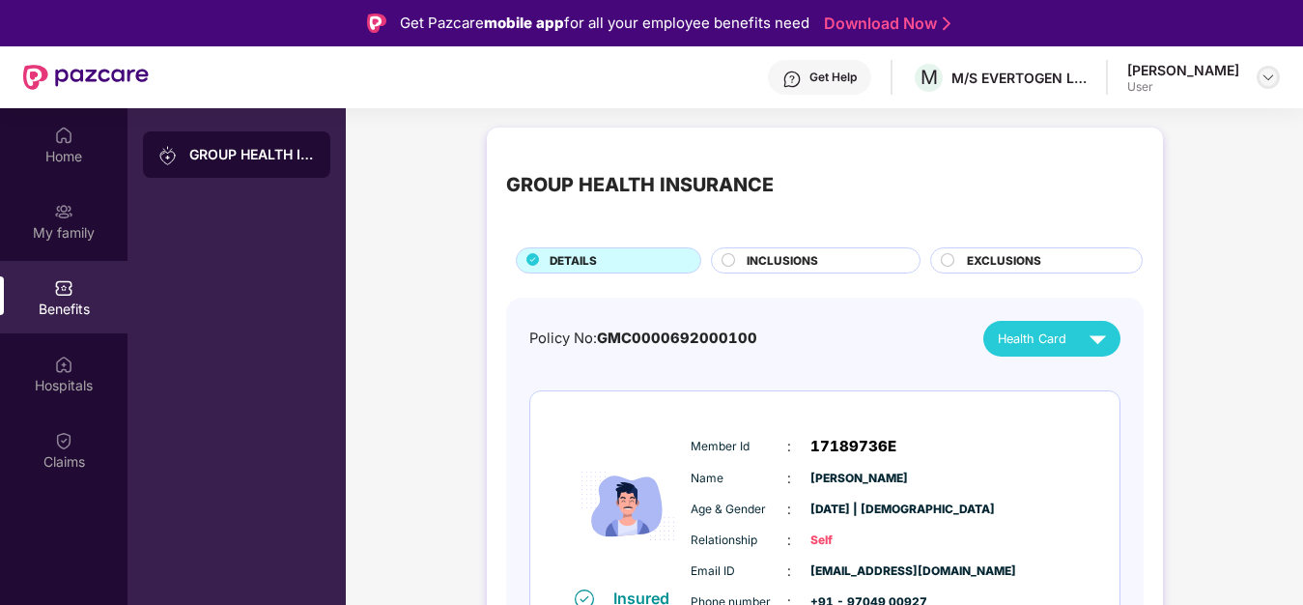
click at [1269, 79] on img at bounding box center [1267, 77] width 15 height 15
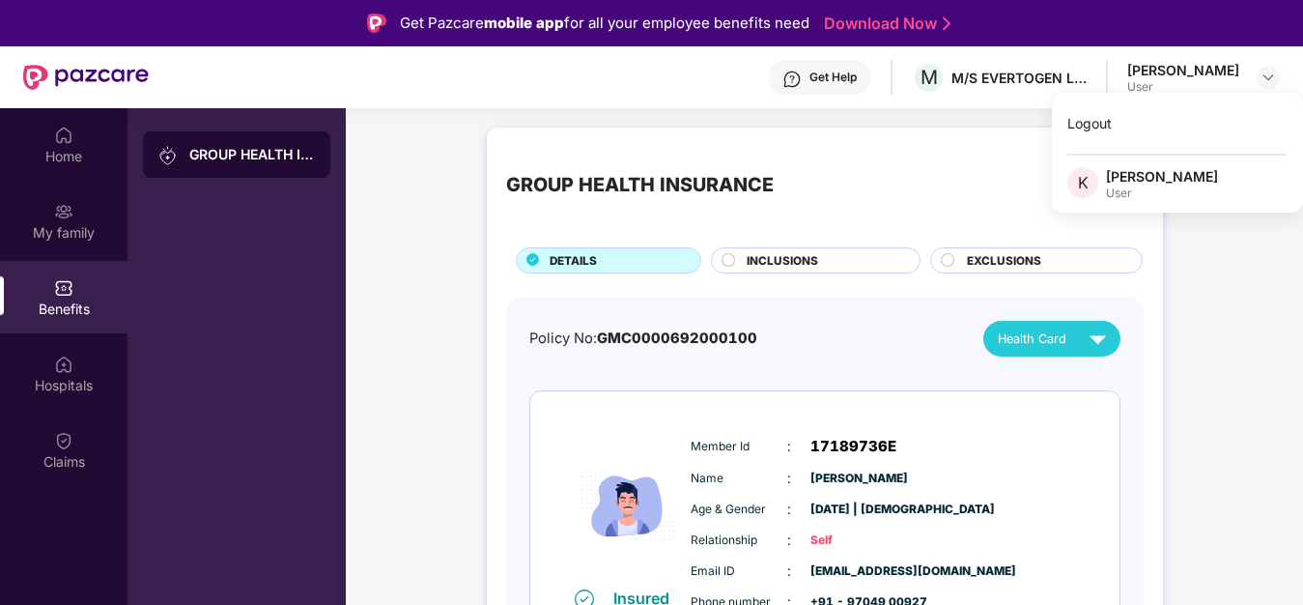
click at [929, 208] on div "GROUP HEALTH INSURANCE" at bounding box center [824, 185] width 637 height 77
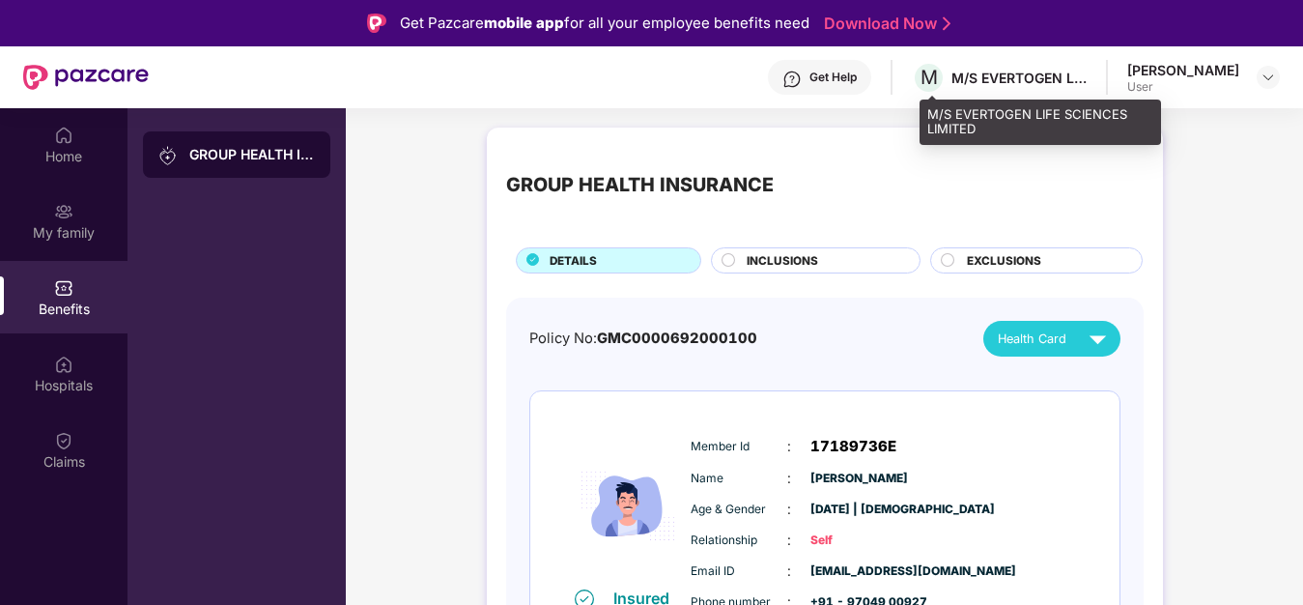
click at [1046, 86] on div "M M/S EVERTOGEN LIFE SCIENCES LIMITED" at bounding box center [999, 78] width 175 height 34
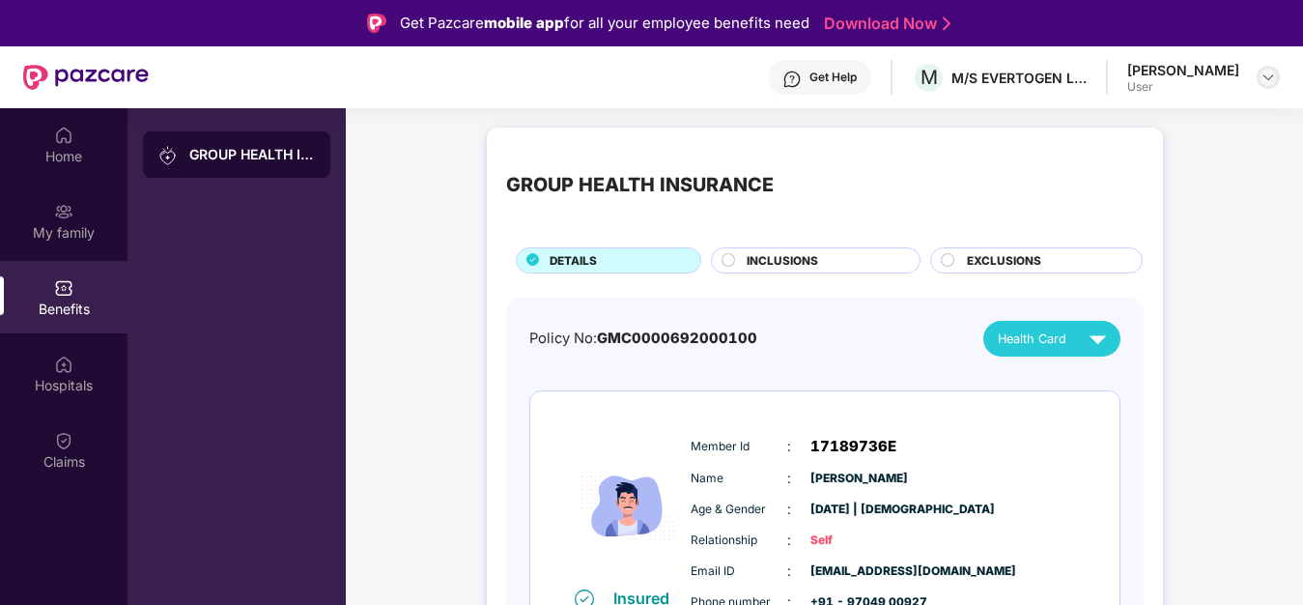
click at [1271, 78] on img at bounding box center [1267, 77] width 15 height 15
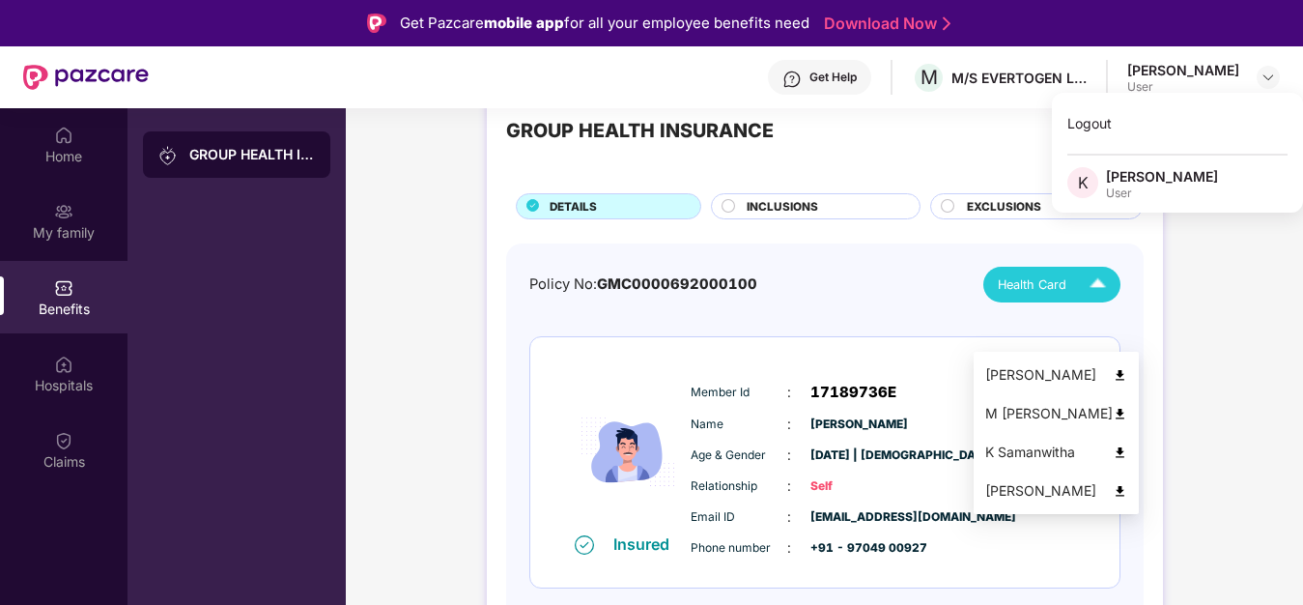
scroll to position [99, 0]
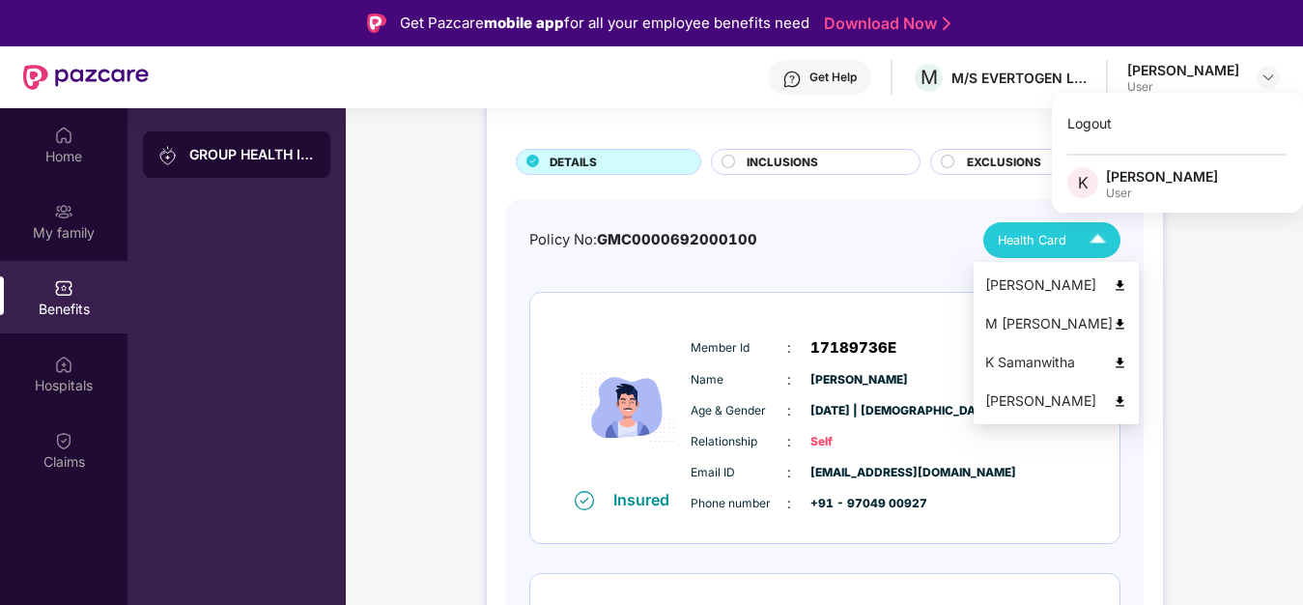
click at [1113, 286] on img at bounding box center [1120, 285] width 14 height 14
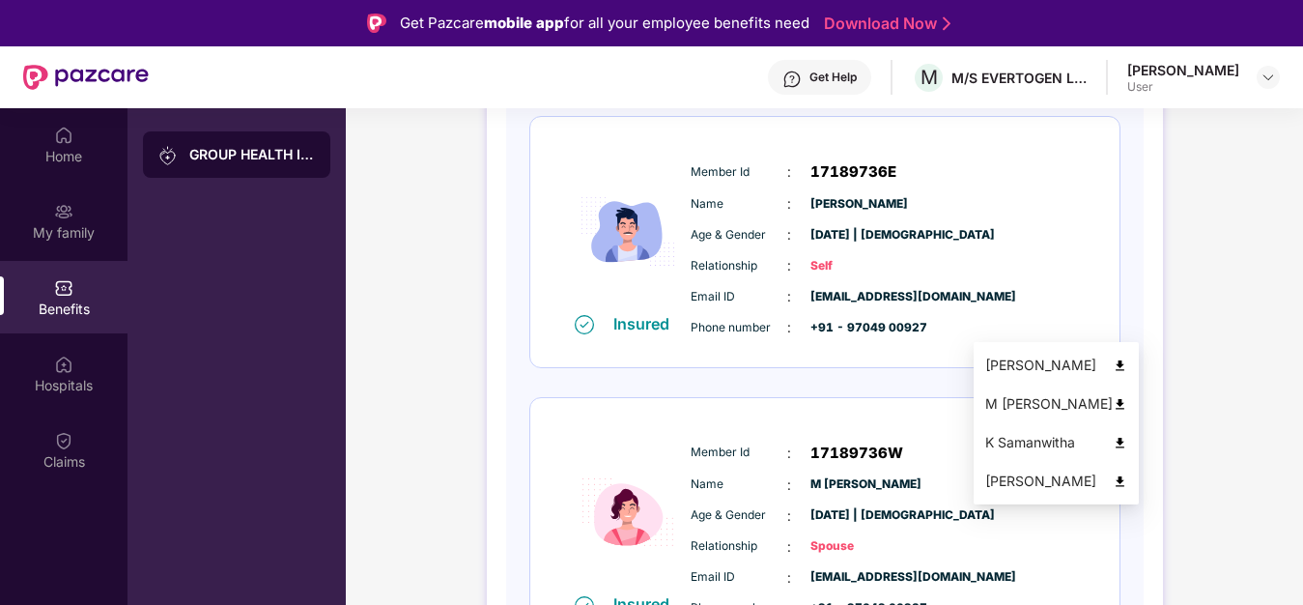
scroll to position [394, 0]
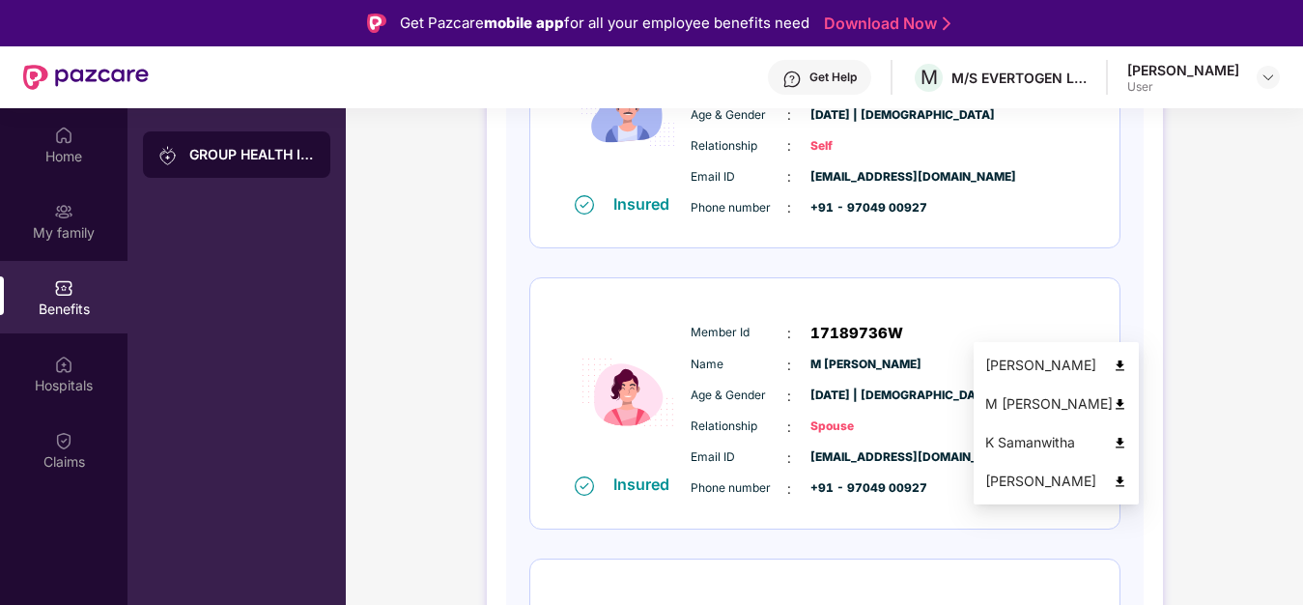
click at [1113, 403] on img at bounding box center [1120, 404] width 14 height 14
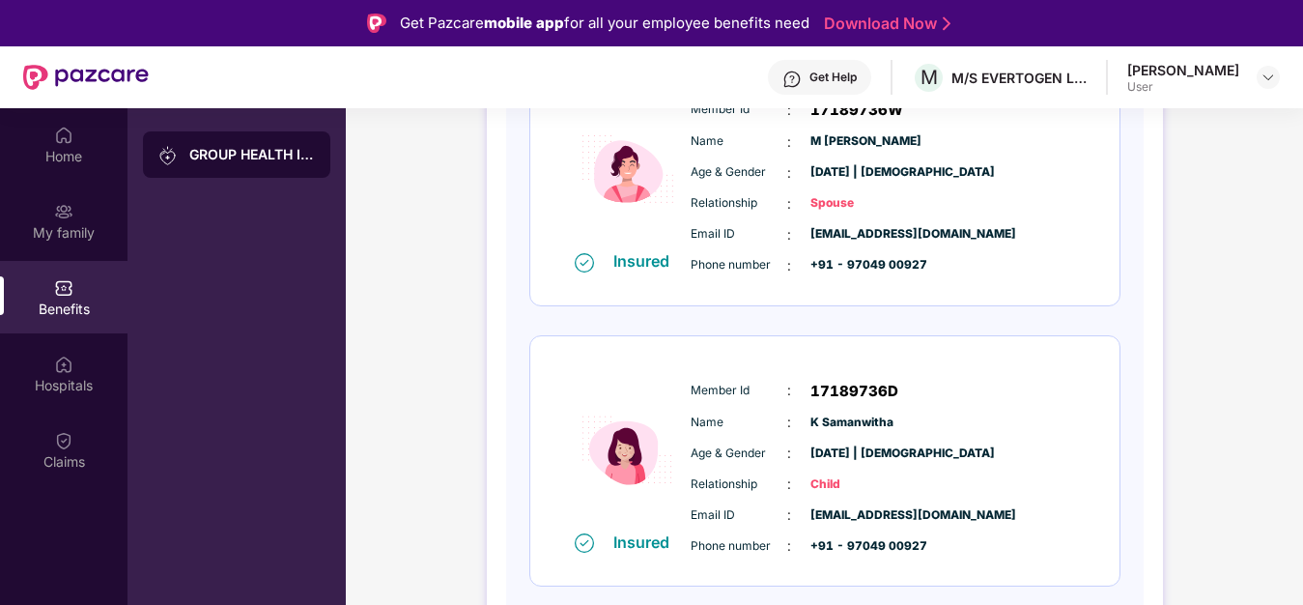
scroll to position [591, 0]
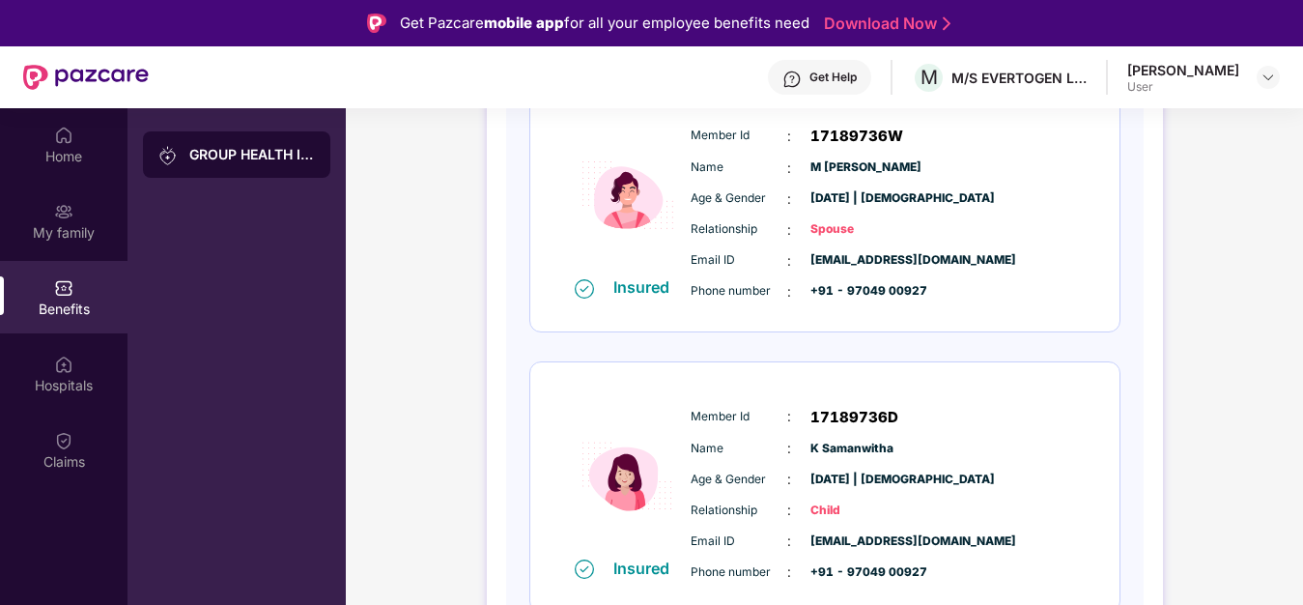
click at [1002, 431] on div "Member Id : 17189736D Name : K Samanwitha Age & Gender : 21 Feb 2018 | Female R…" at bounding box center [882, 494] width 393 height 197
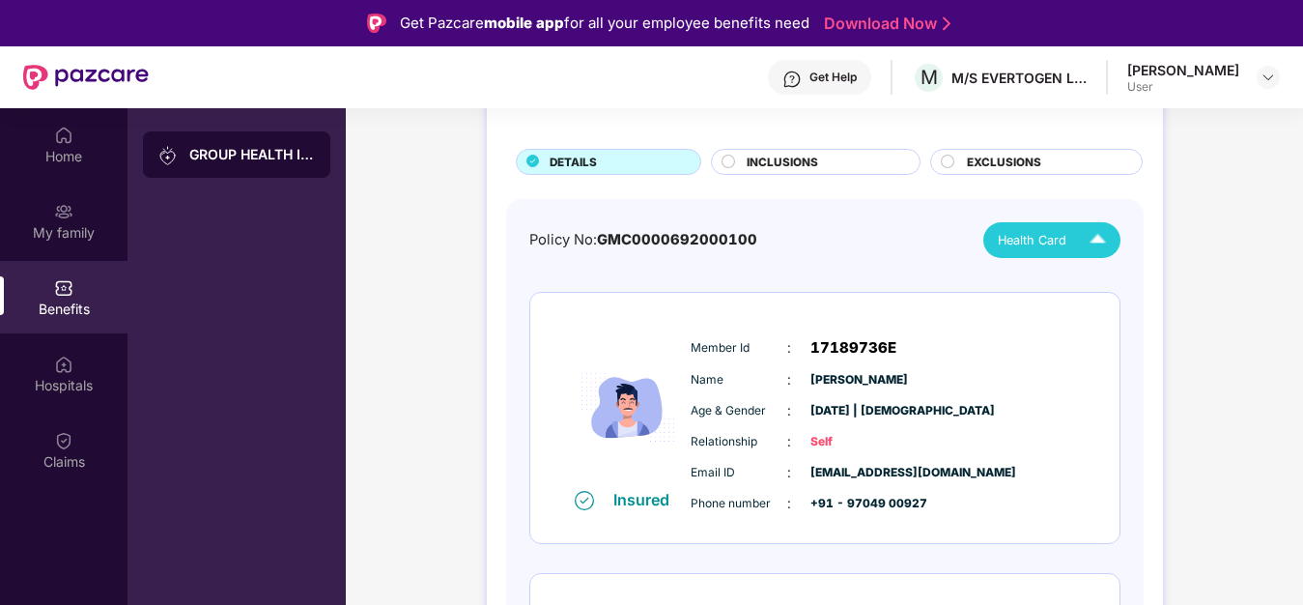
scroll to position [0, 0]
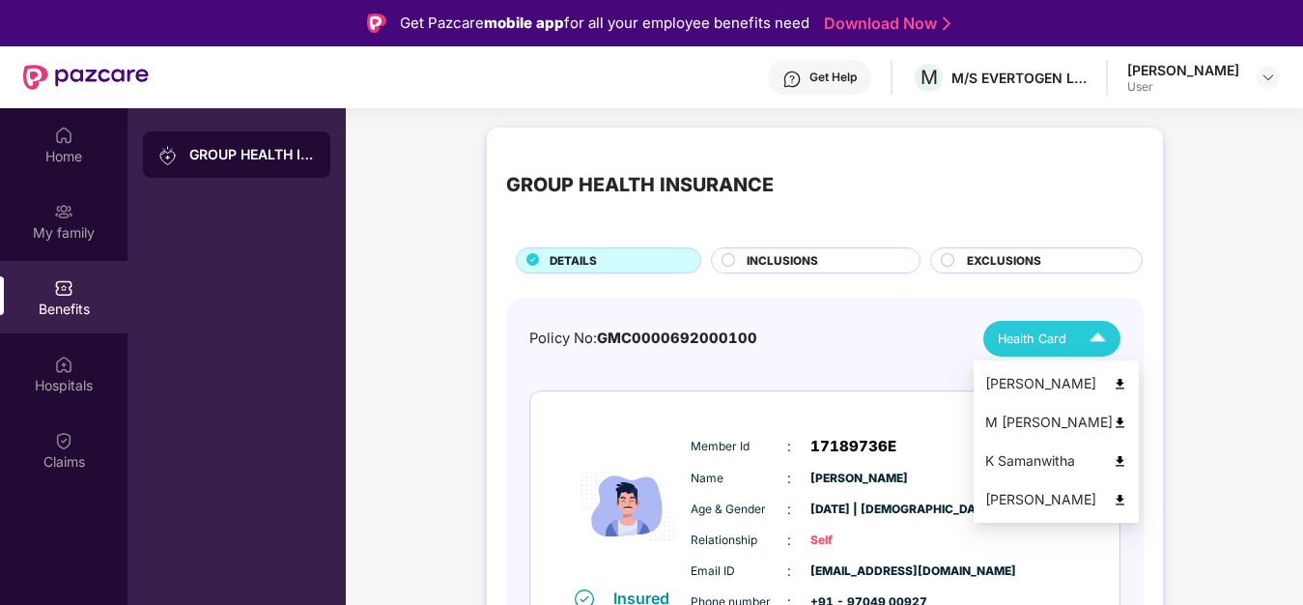
click at [1113, 455] on img at bounding box center [1120, 461] width 14 height 14
click at [1113, 499] on img at bounding box center [1120, 500] width 14 height 14
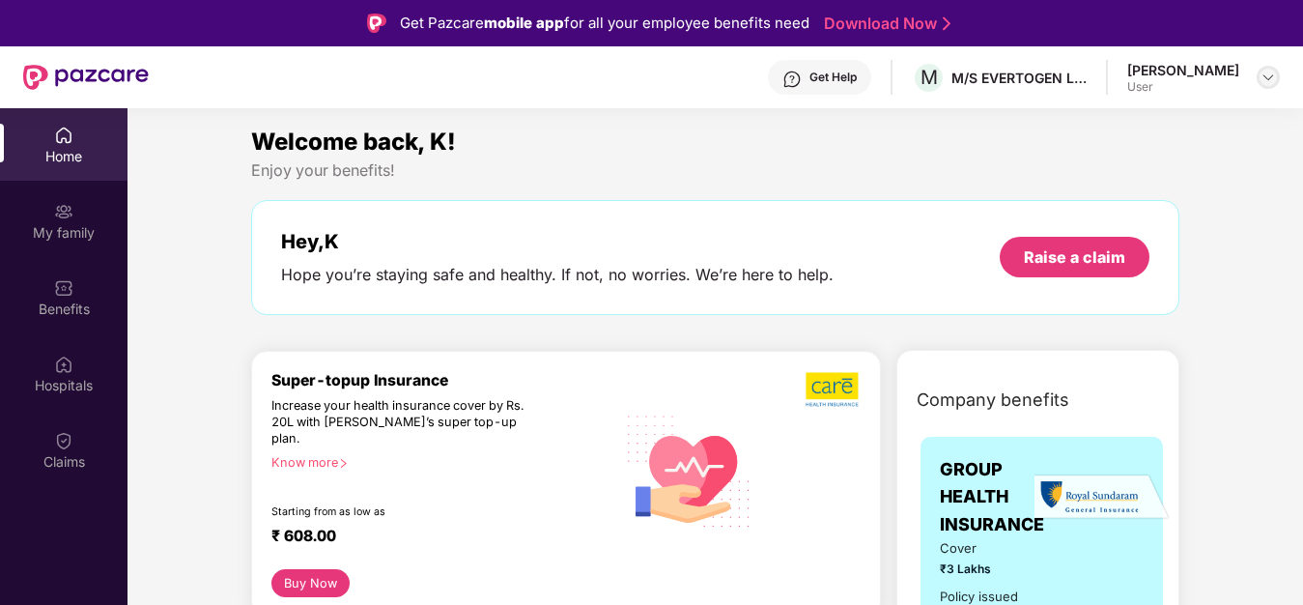
click at [1263, 75] on img at bounding box center [1267, 77] width 15 height 15
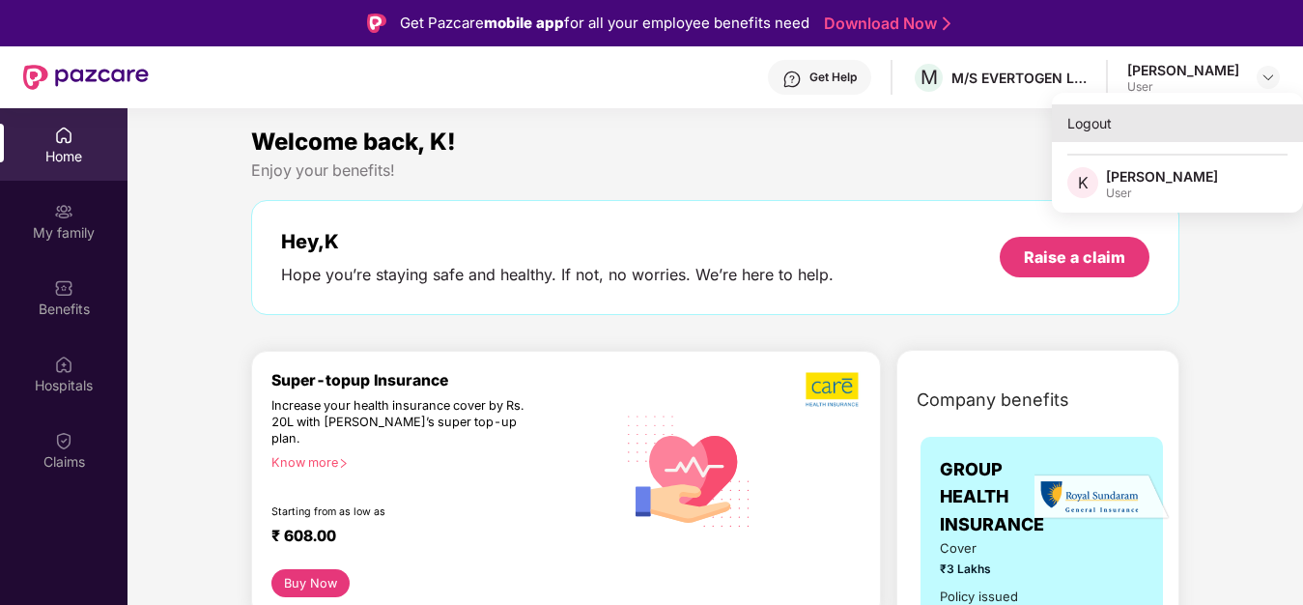
click at [1084, 125] on div "Logout" at bounding box center [1177, 123] width 251 height 38
